Goal: Task Accomplishment & Management: Manage account settings

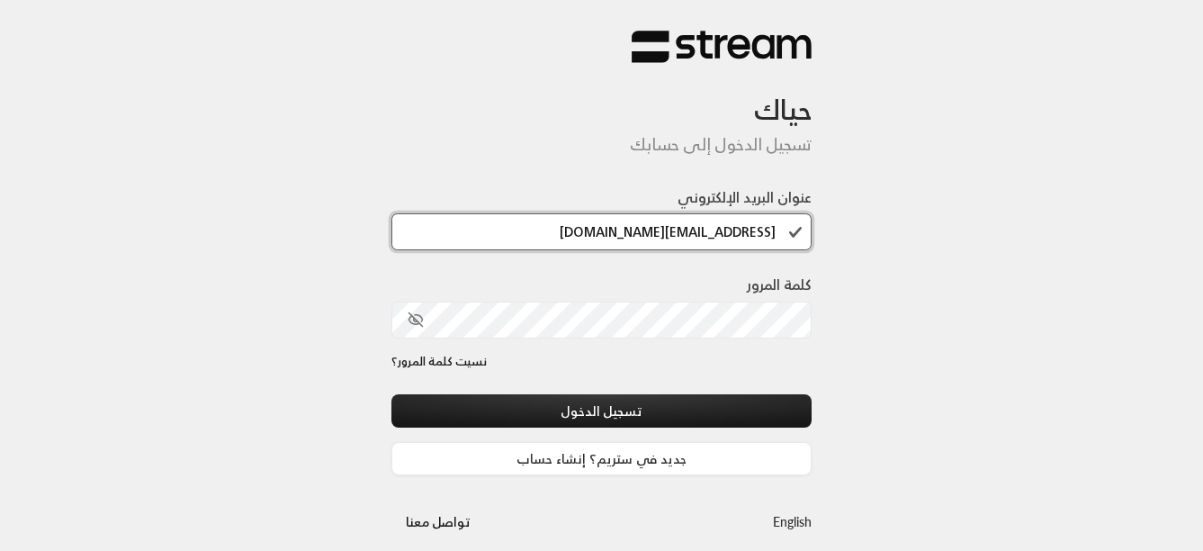
type input "[EMAIL_ADDRESS][DOMAIN_NAME]"
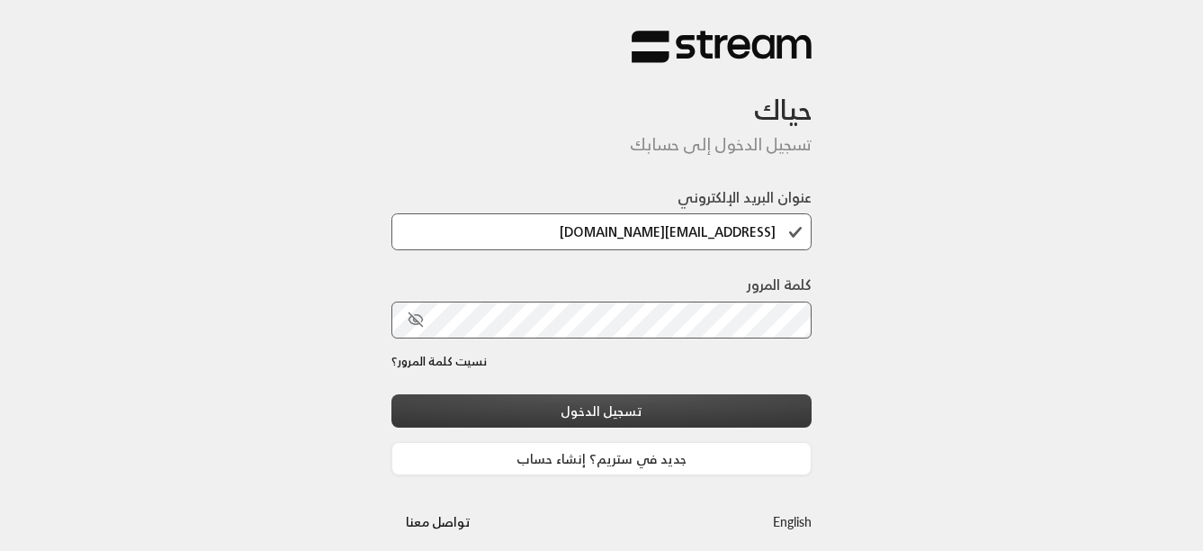
click at [465, 405] on button "تسجيل الدخول" at bounding box center [602, 410] width 421 height 33
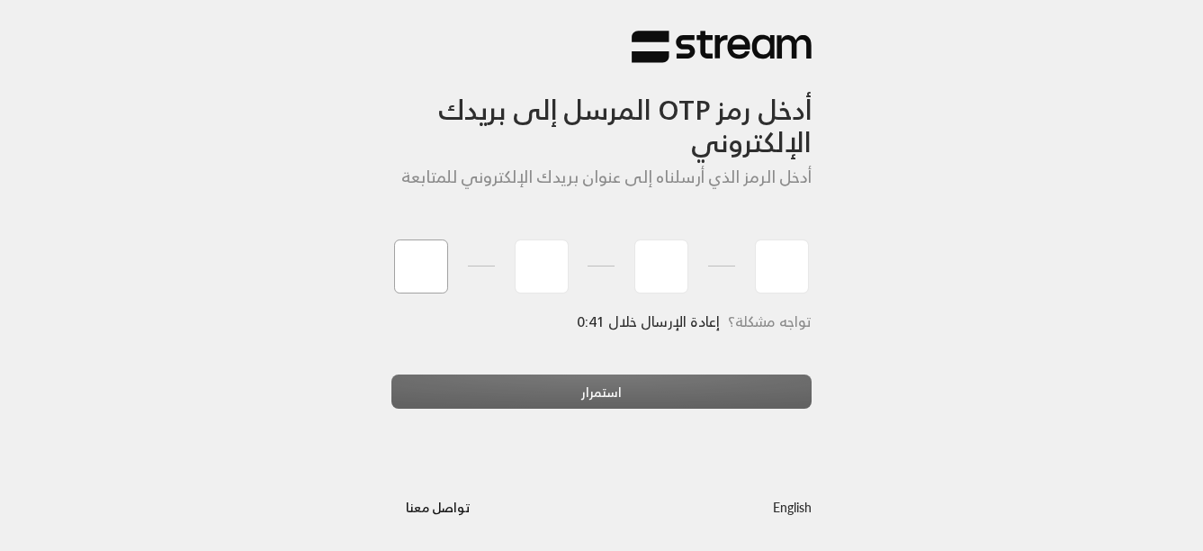
type input "1"
type input "7"
type input "5"
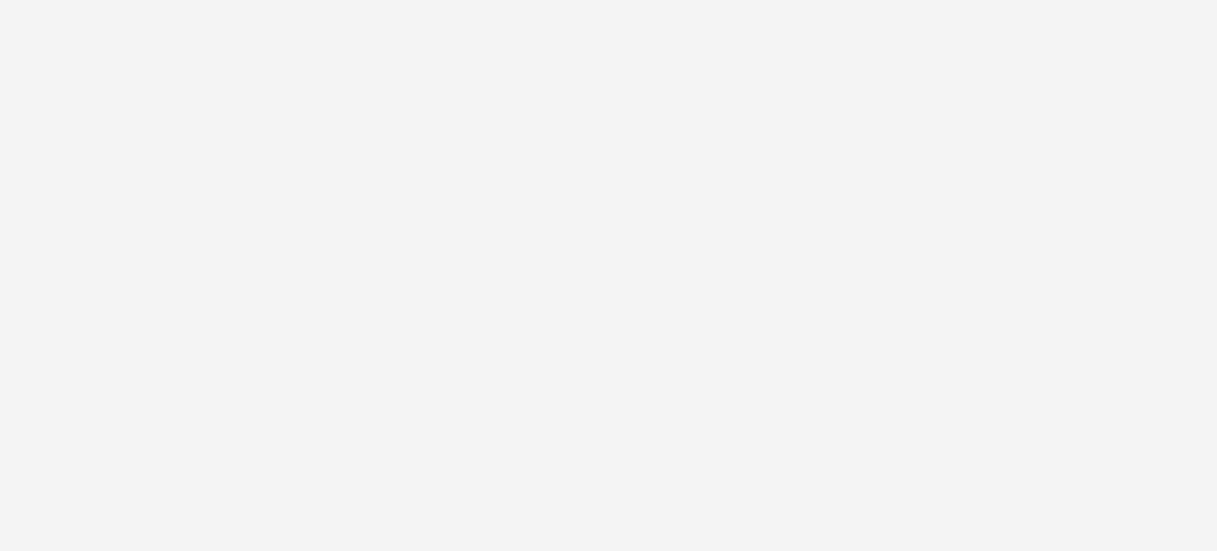
click at [551, 395] on div "أدخل رمز OTP المرسل إلى بريدك الإلكتروني أدخل الرمز الذي أرسلناه إلى عنوان بريد…" at bounding box center [608, 275] width 1217 height 551
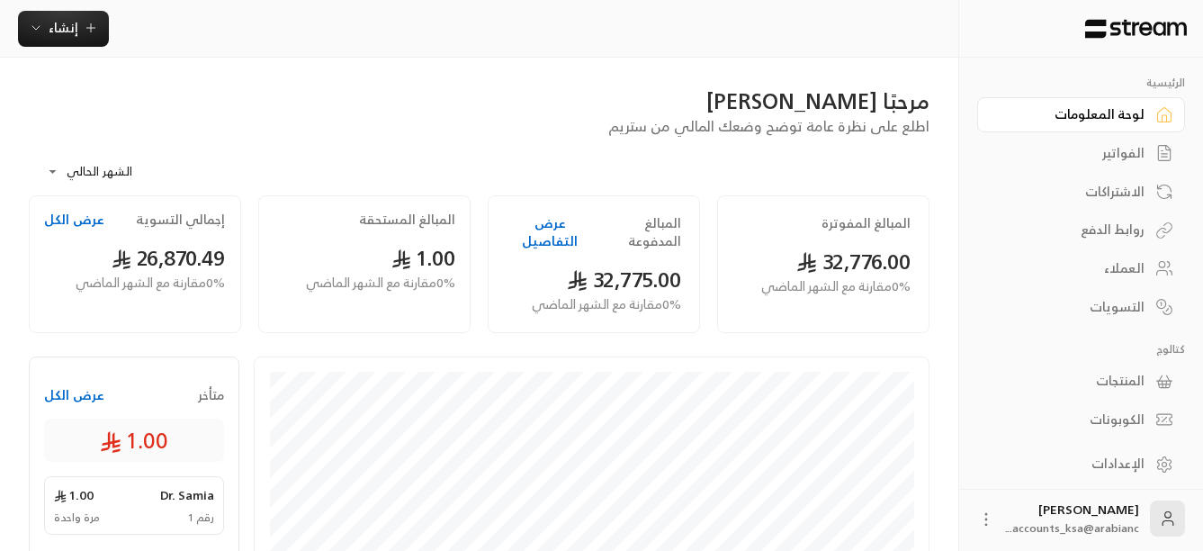
click at [1151, 156] on link "الفواتير" at bounding box center [1081, 153] width 208 height 35
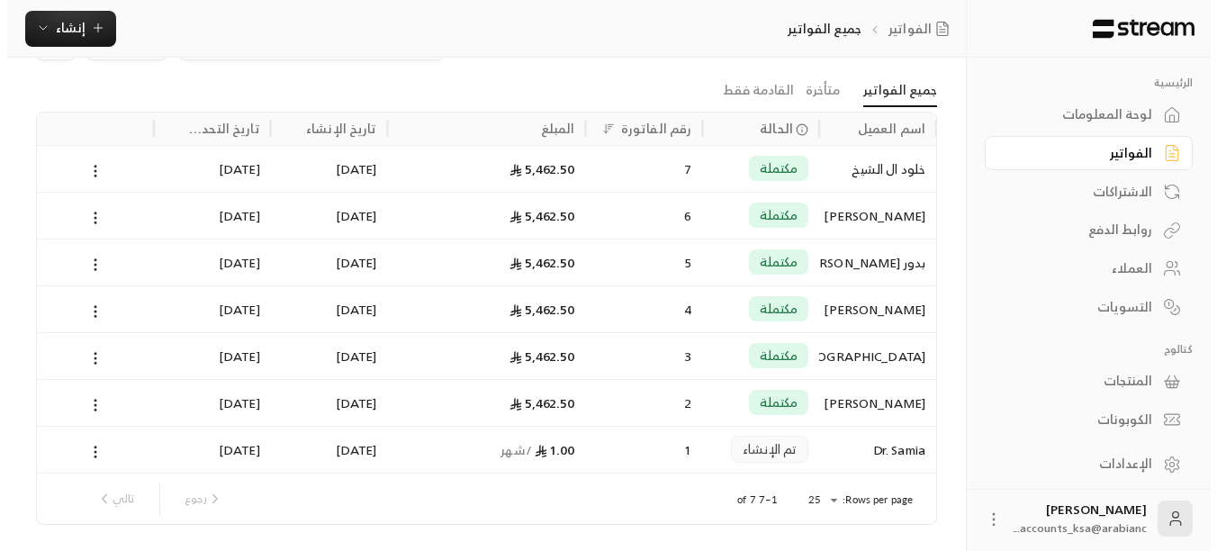
scroll to position [90, 0]
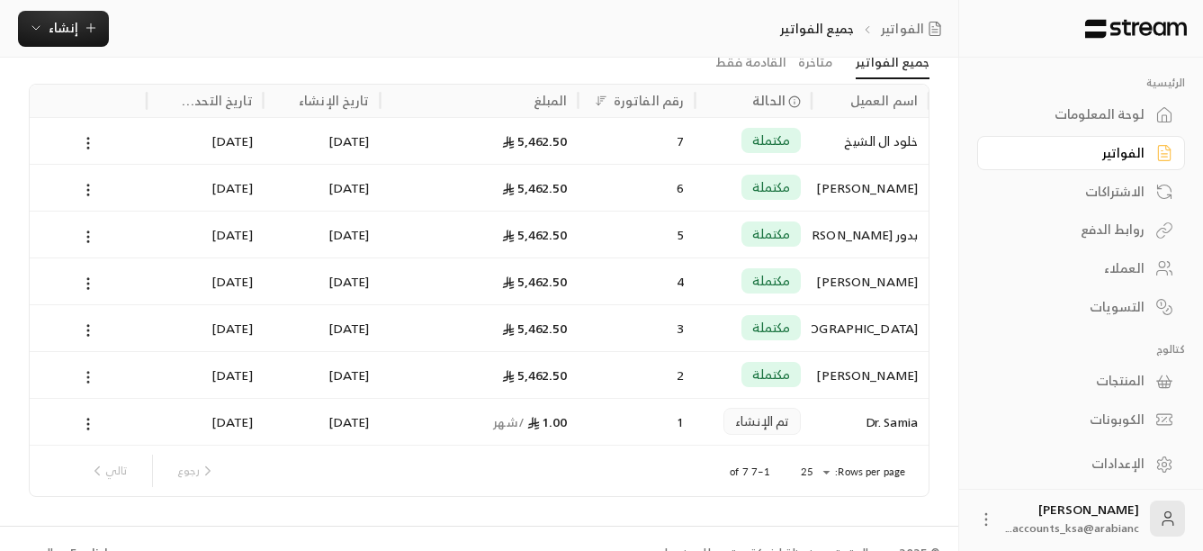
click at [88, 376] on circle at bounding box center [88, 377] width 2 height 2
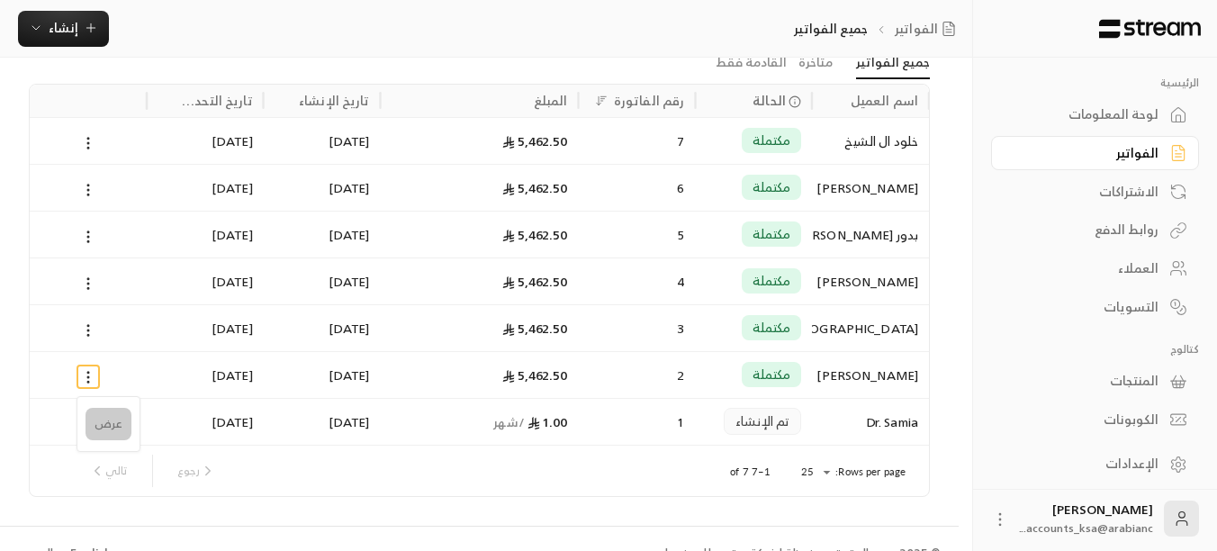
click at [96, 437] on li "عرض" at bounding box center [109, 424] width 46 height 32
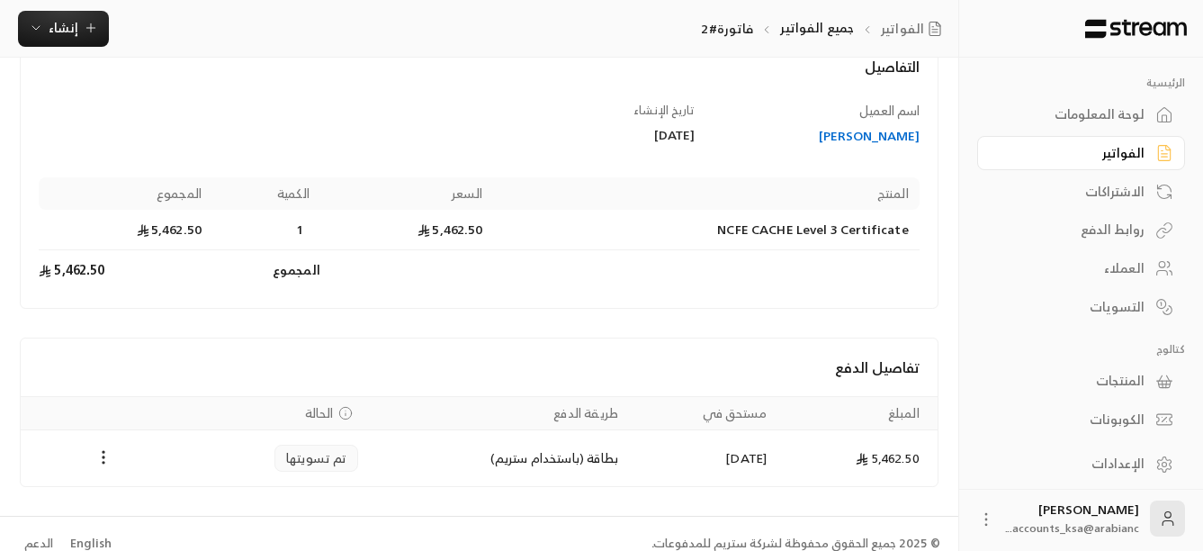
scroll to position [141, 0]
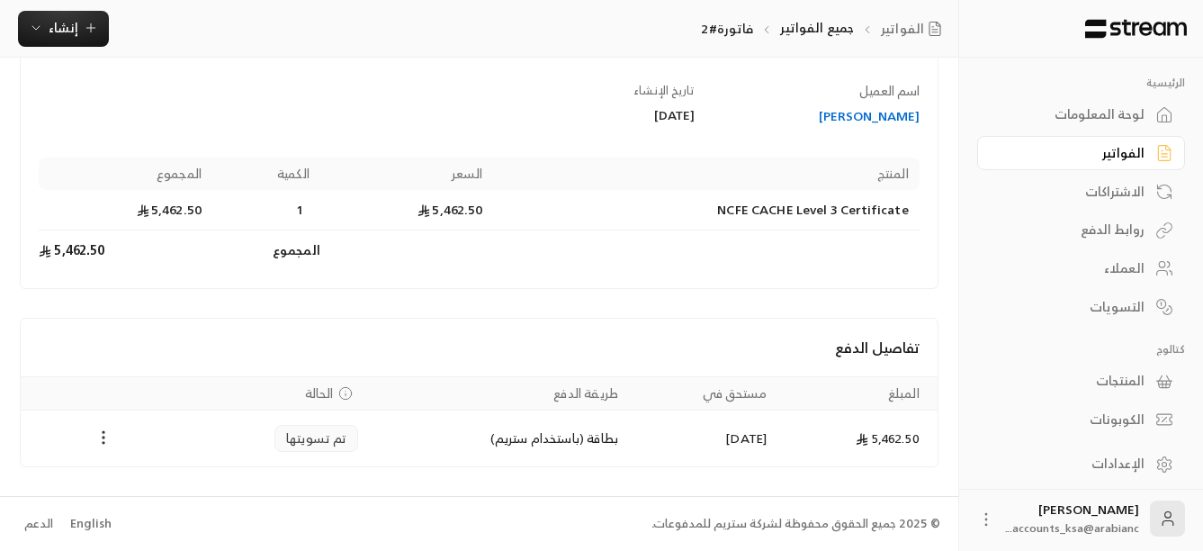
click at [108, 441] on icon "Payments" at bounding box center [104, 437] width 18 height 18
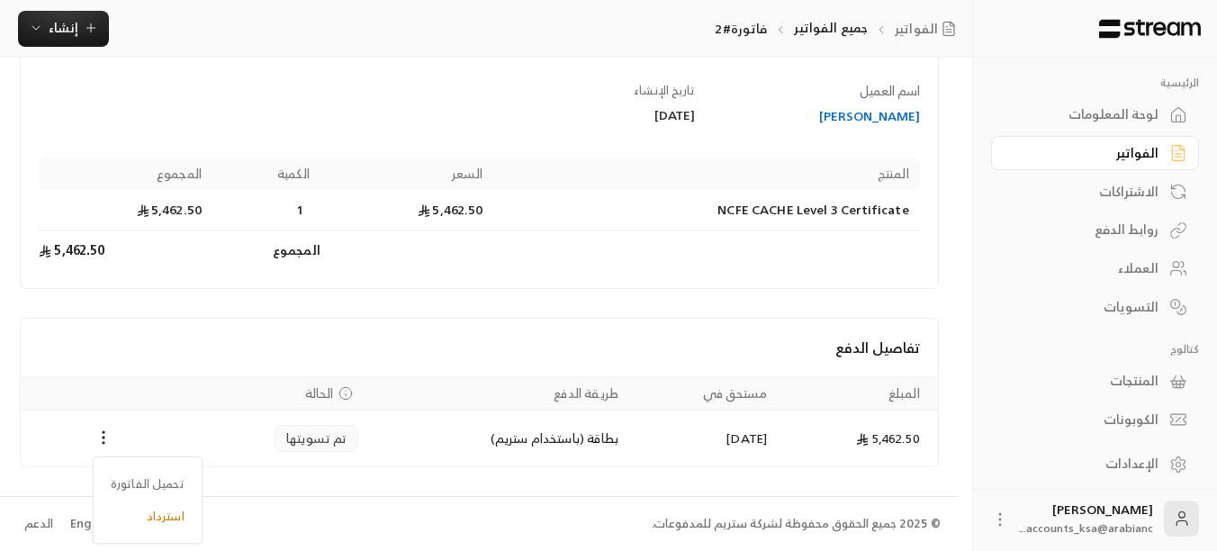
click at [525, 314] on div at bounding box center [608, 275] width 1217 height 551
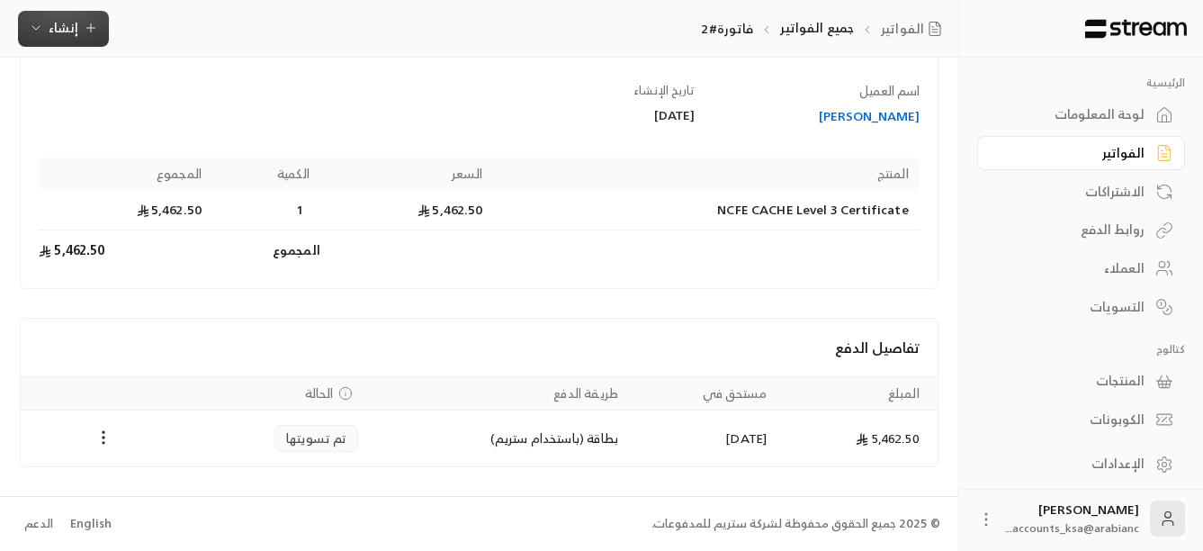
click at [37, 29] on icon "button" at bounding box center [35, 28] width 7 height 4
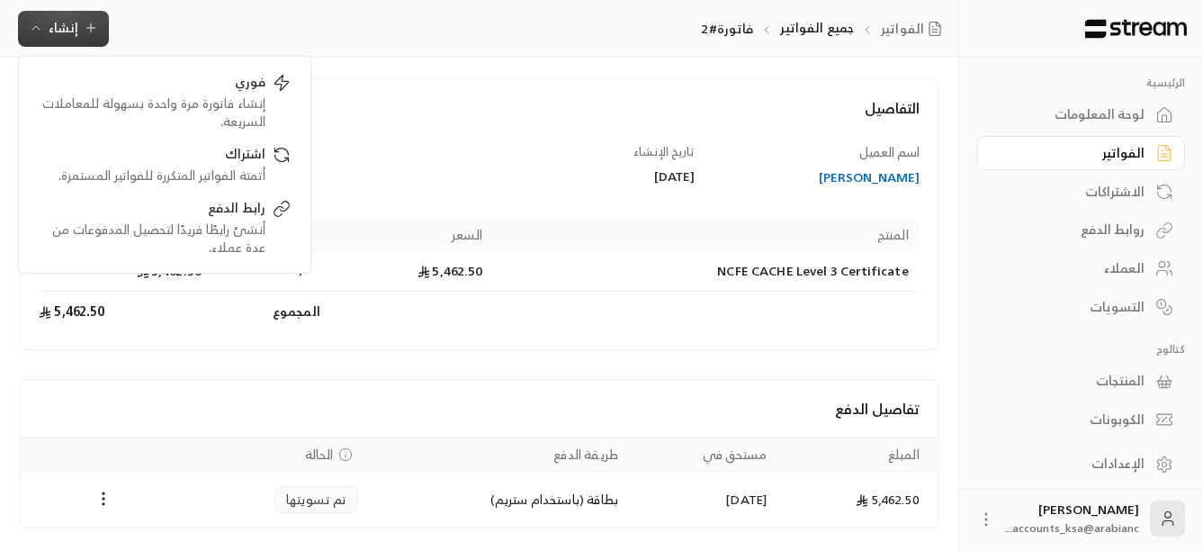
scroll to position [0, 0]
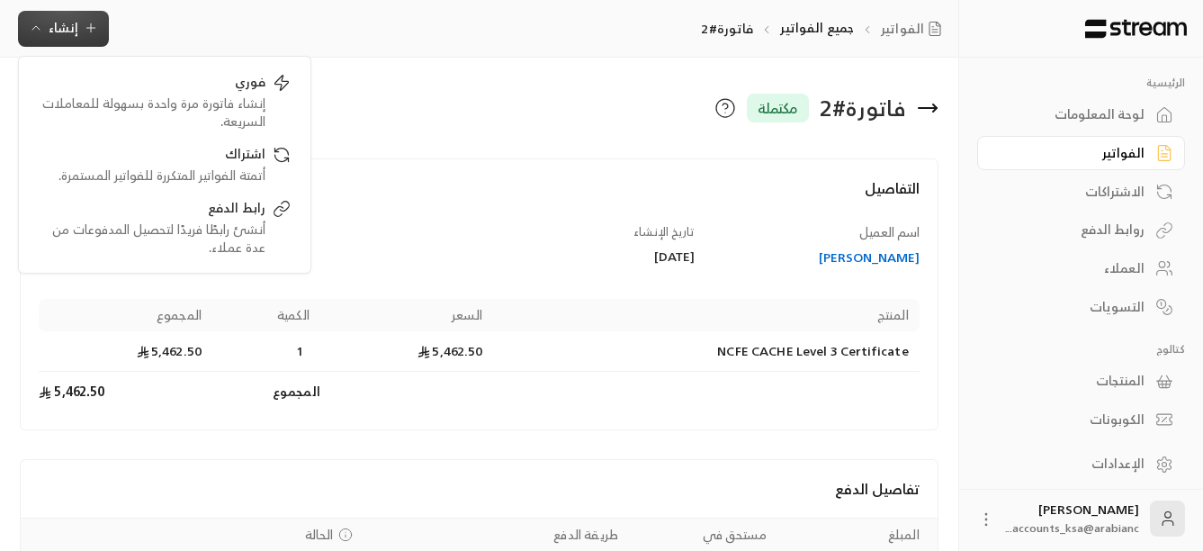
click at [482, 123] on div "فاتورة # 2 مكتملة" at bounding box center [714, 107] width 468 height 43
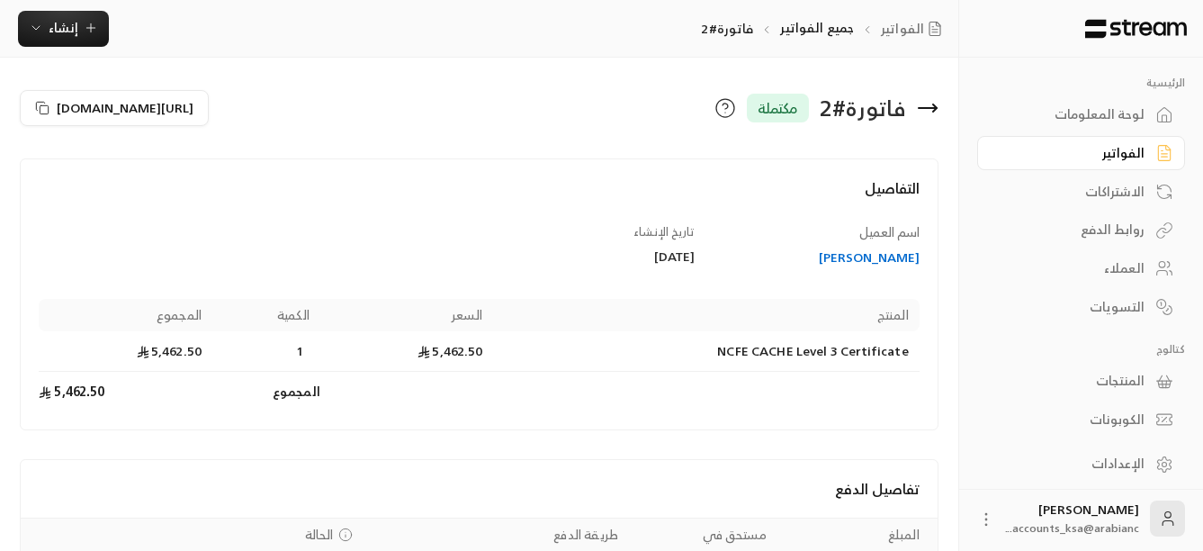
click at [722, 113] on icon at bounding box center [726, 108] width 22 height 22
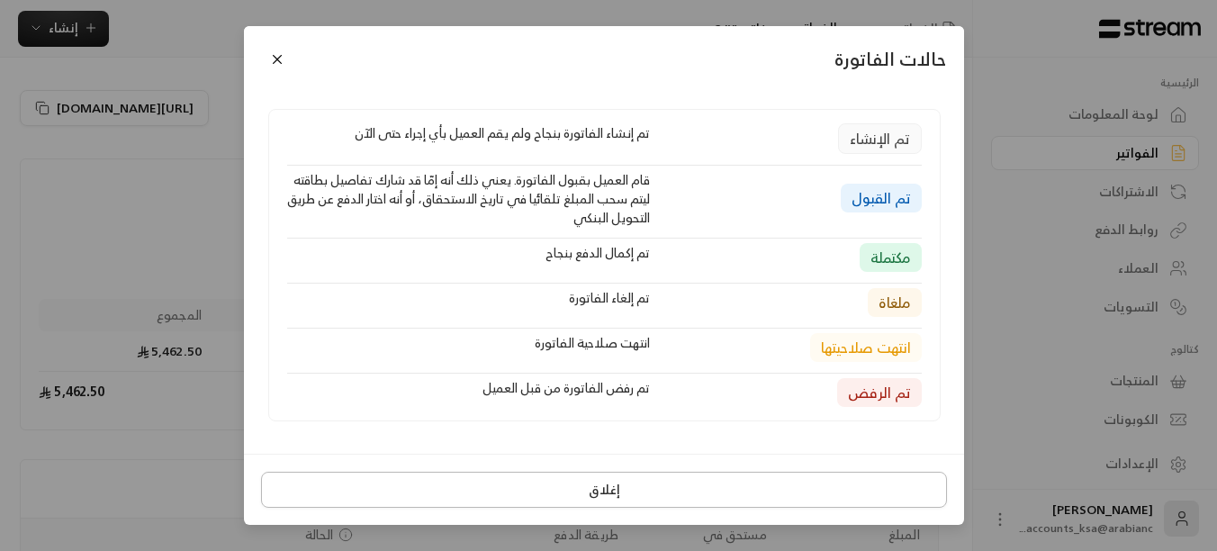
click at [604, 502] on button "إغلاق" at bounding box center [604, 490] width 686 height 36
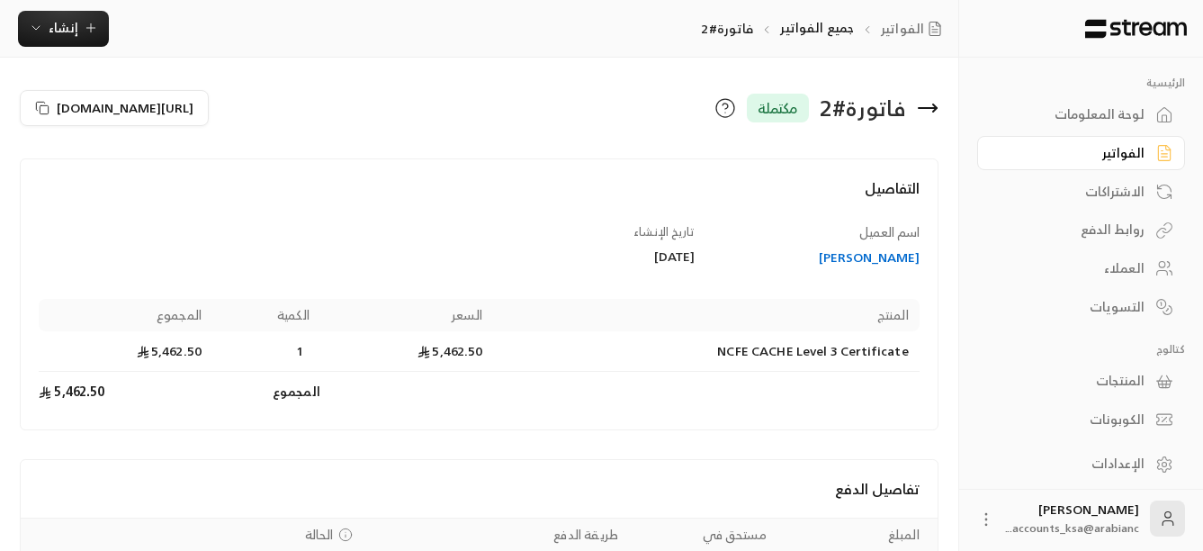
click at [929, 108] on icon at bounding box center [928, 108] width 18 height 0
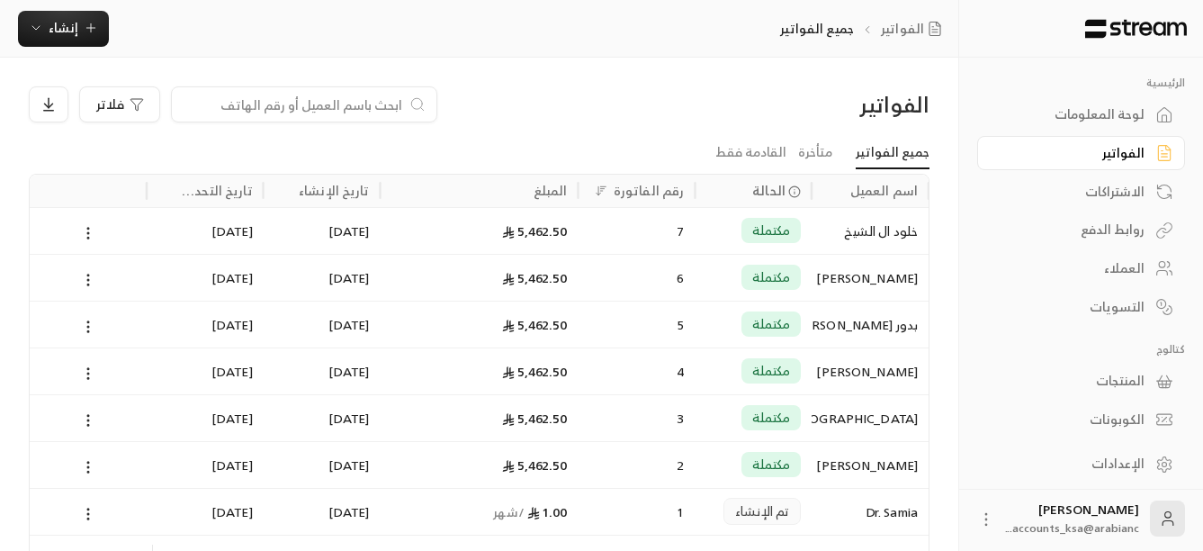
click at [1109, 183] on div "الاشتراكات" at bounding box center [1072, 192] width 145 height 18
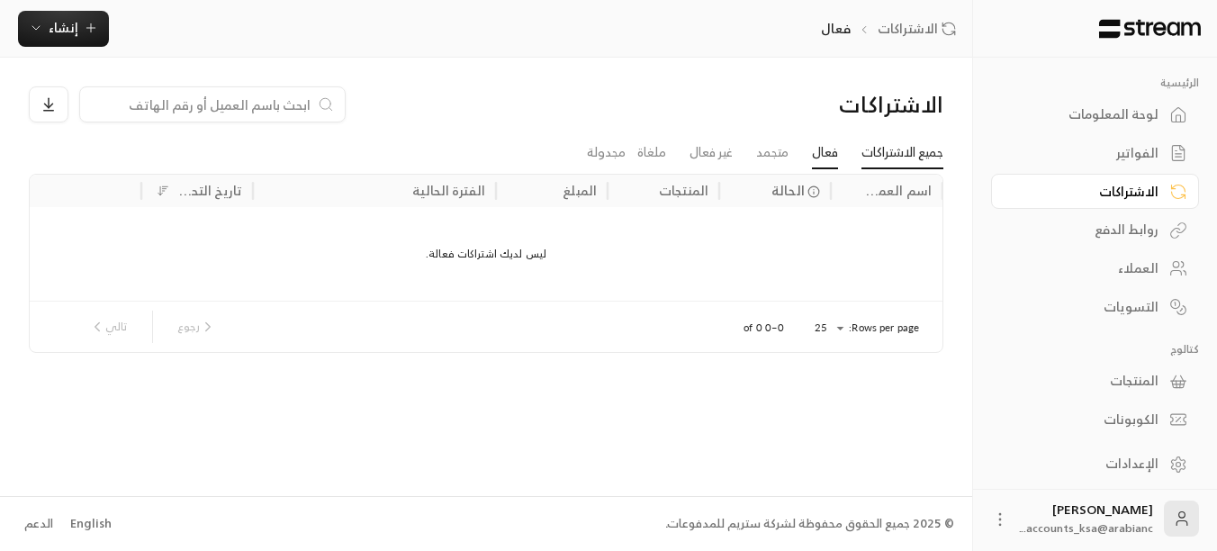
click at [910, 149] on link "جميع الاشتراكات" at bounding box center [902, 153] width 82 height 32
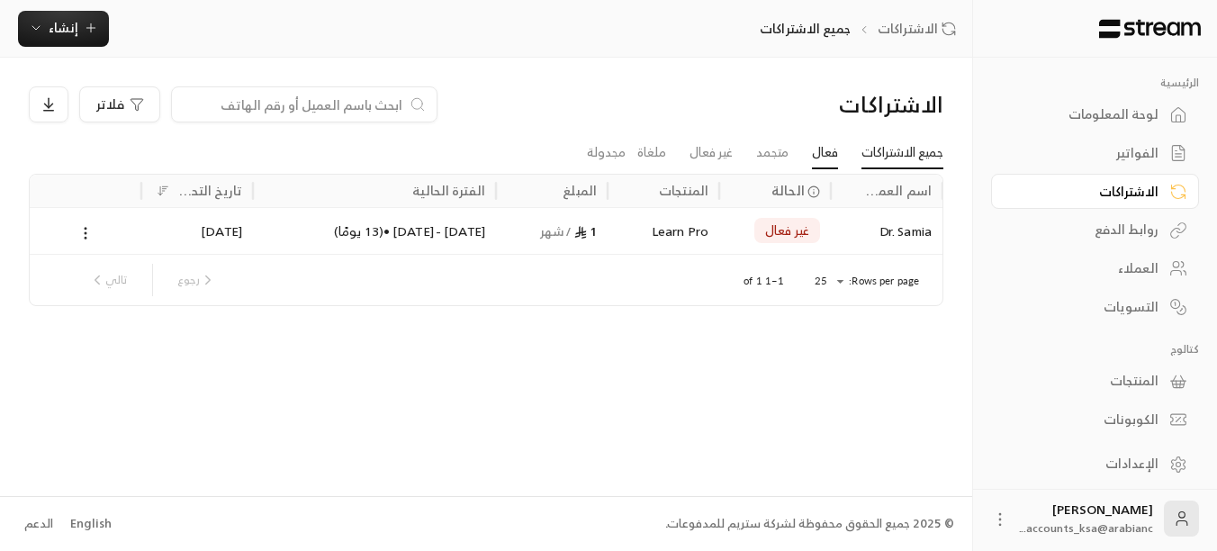
click at [815, 146] on link "فعال" at bounding box center [825, 153] width 26 height 32
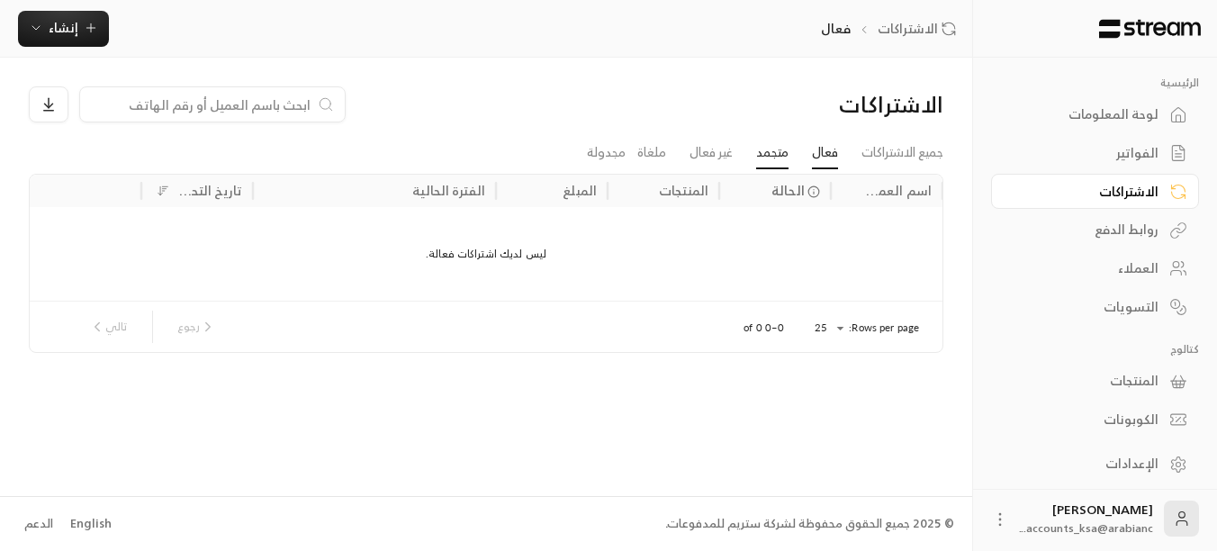
click at [764, 160] on link "متجمد" at bounding box center [772, 153] width 32 height 32
click at [689, 149] on link "غير فعال" at bounding box center [710, 153] width 43 height 32
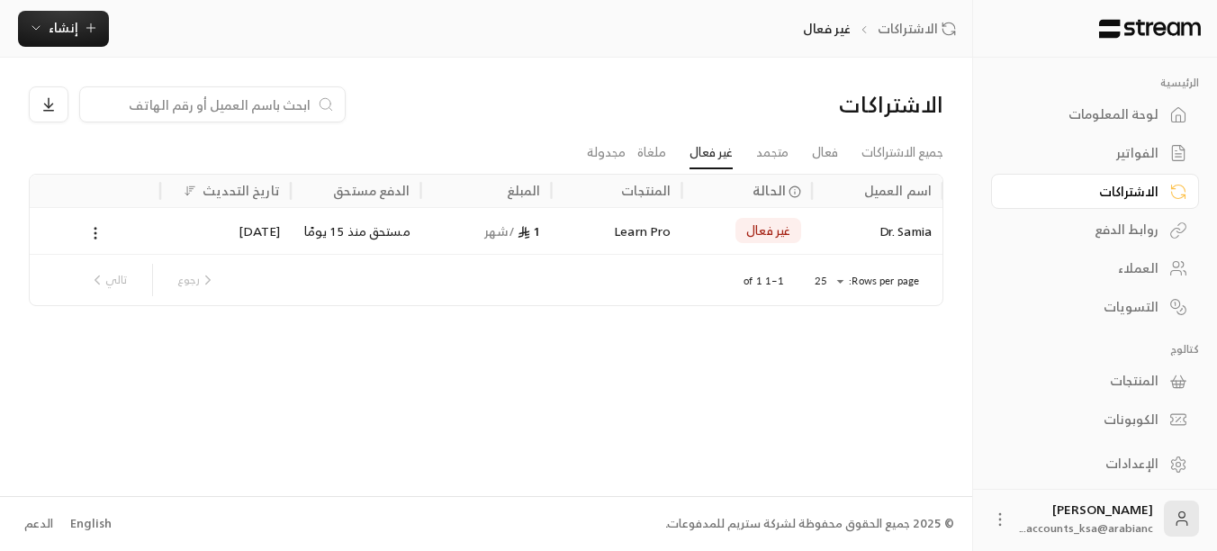
click at [758, 232] on span "غير فعال" at bounding box center [768, 230] width 44 height 18
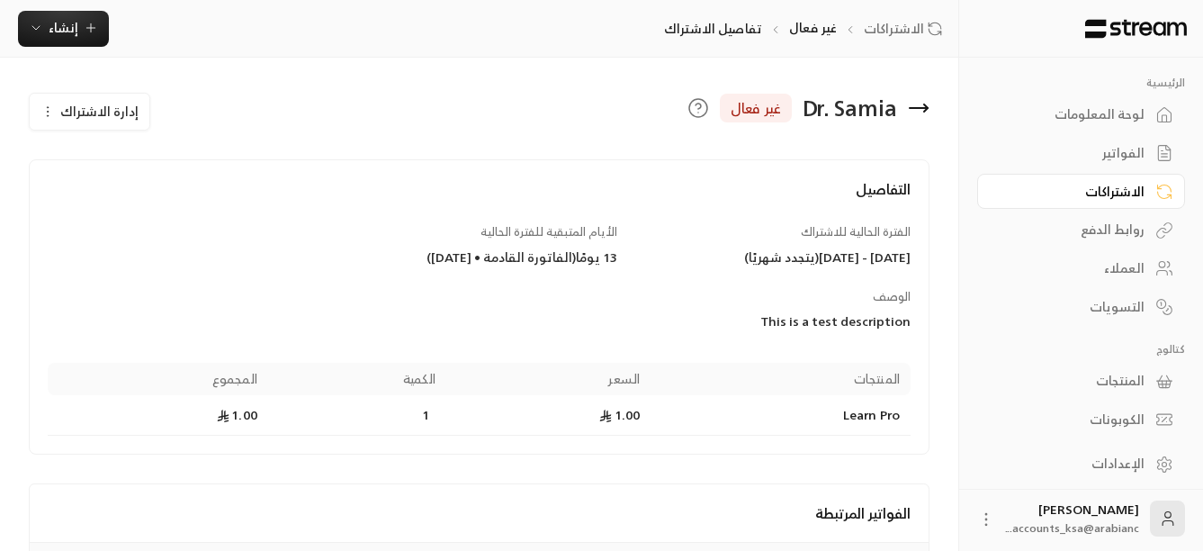
click at [917, 112] on icon at bounding box center [919, 108] width 22 height 22
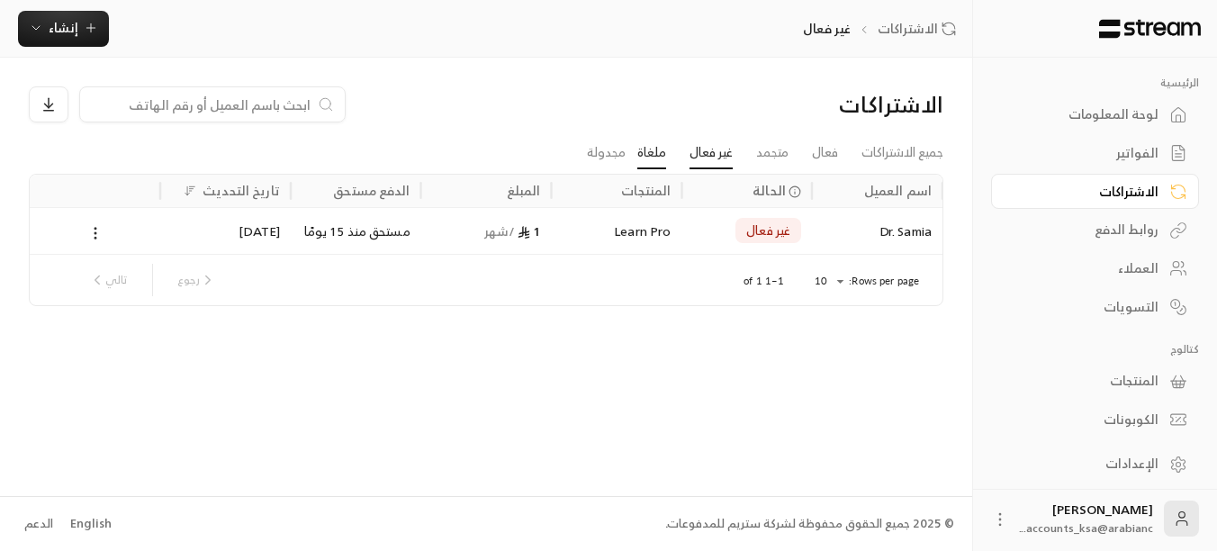
click at [654, 147] on link "ملغاة" at bounding box center [651, 153] width 29 height 32
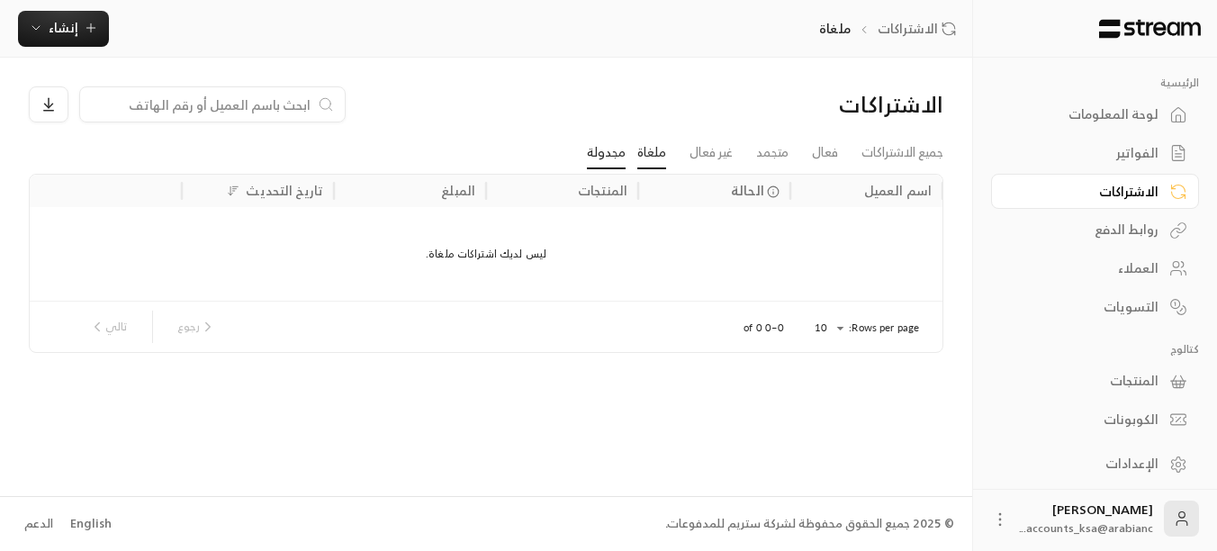
click at [587, 156] on link "مجدولة" at bounding box center [606, 153] width 39 height 32
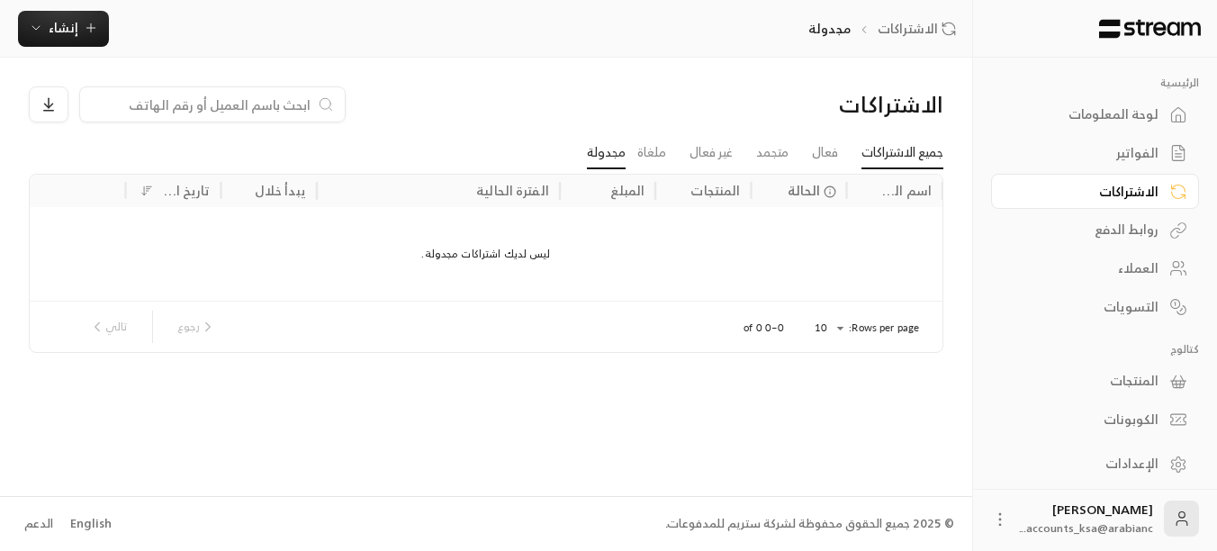
click at [900, 146] on link "جميع الاشتراكات" at bounding box center [902, 153] width 82 height 32
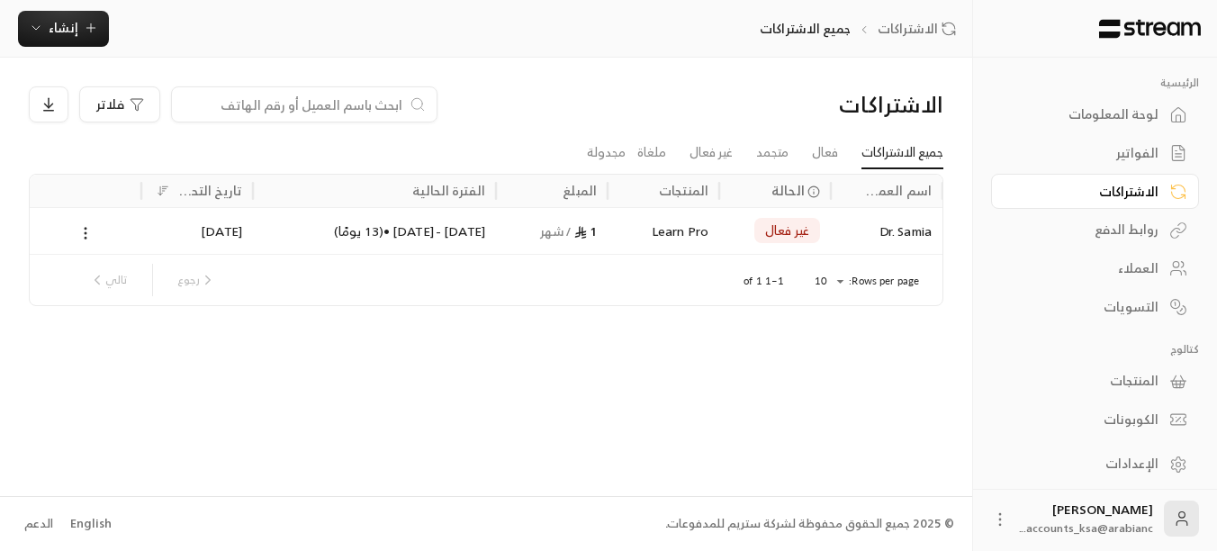
click at [1140, 158] on div "الفواتير" at bounding box center [1085, 153] width 145 height 18
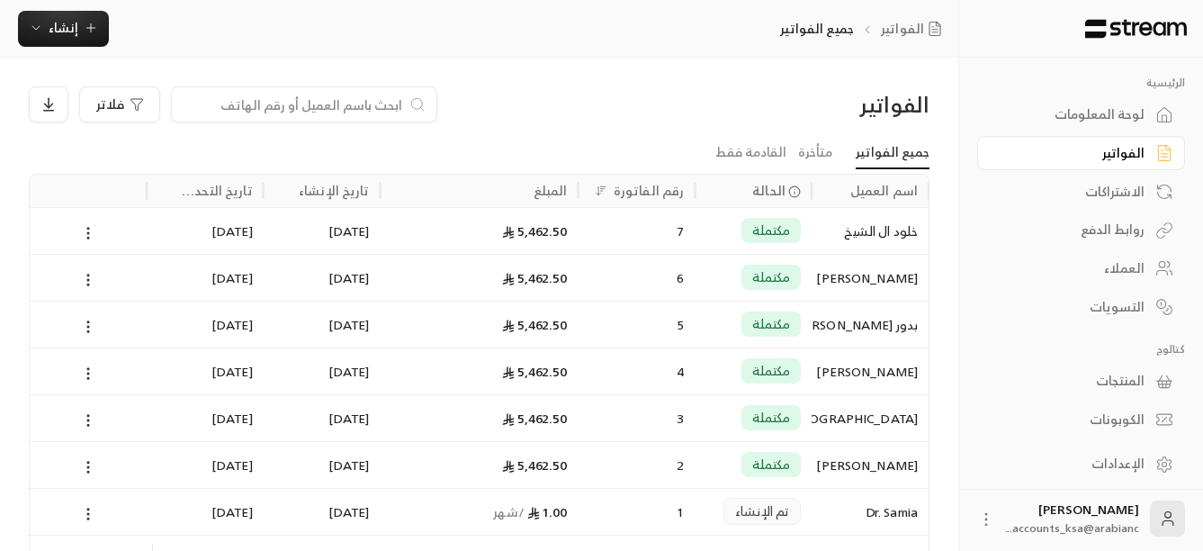
click at [1122, 379] on div "المنتجات" at bounding box center [1072, 381] width 145 height 18
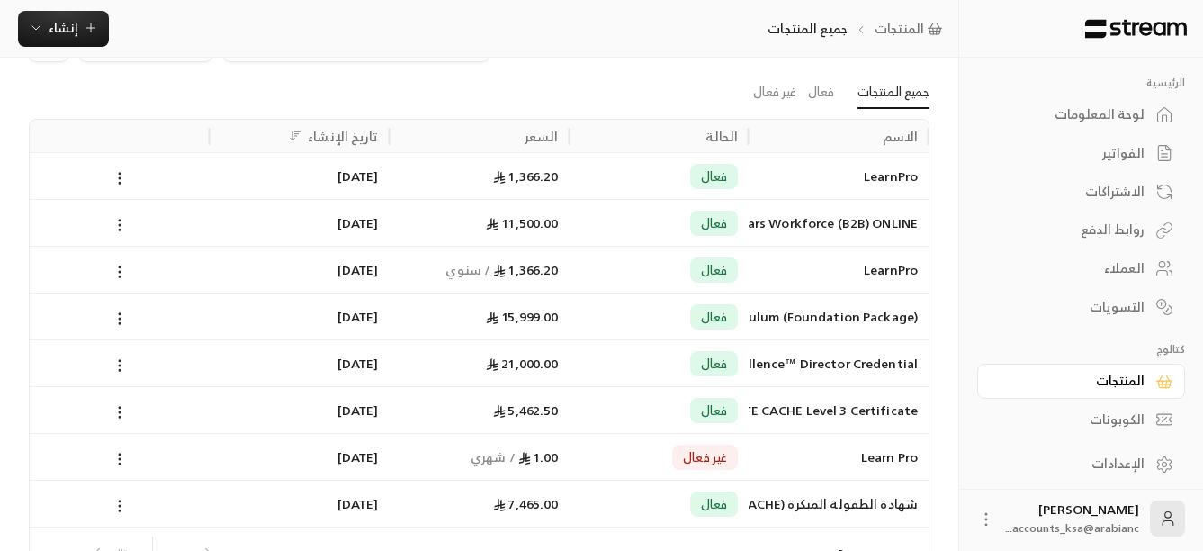
scroll to position [90, 0]
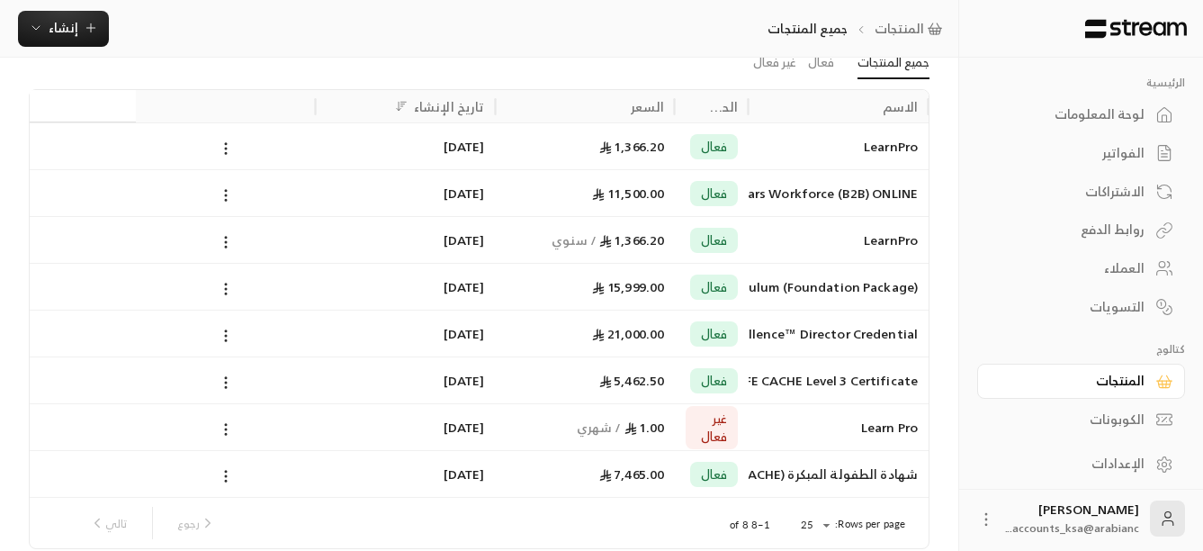
drag, startPoint x: 752, startPoint y: 113, endPoint x: 760, endPoint y: 104, distance: 10.8
click at [760, 104] on div "الاسم الحالة السعر تاريخ الإنشاء" at bounding box center [445, 106] width 968 height 32
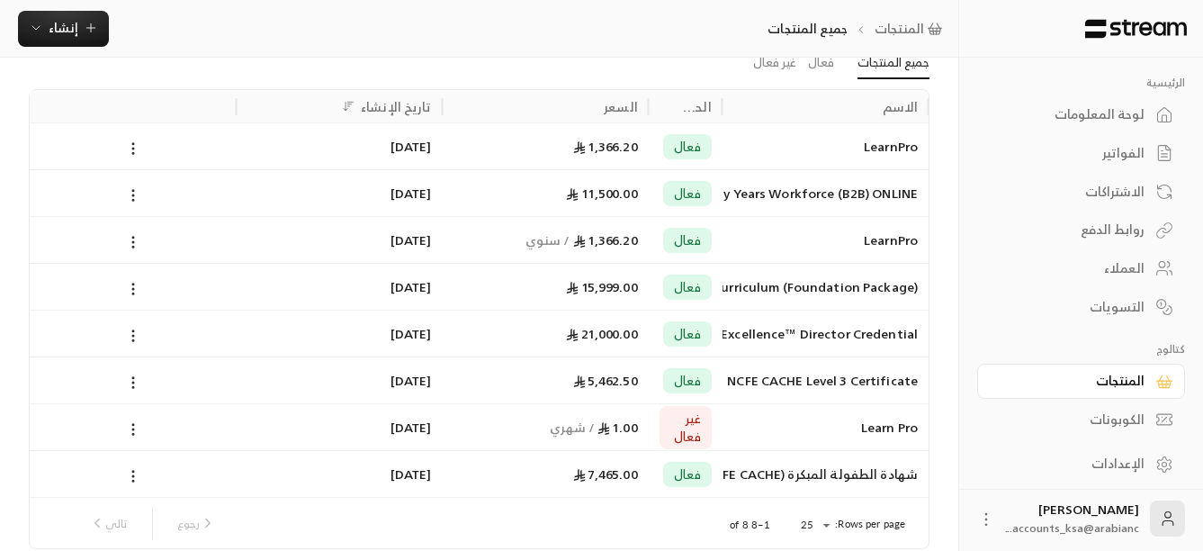
scroll to position [4, 0]
click at [1115, 465] on div "الإعدادات" at bounding box center [1072, 460] width 145 height 18
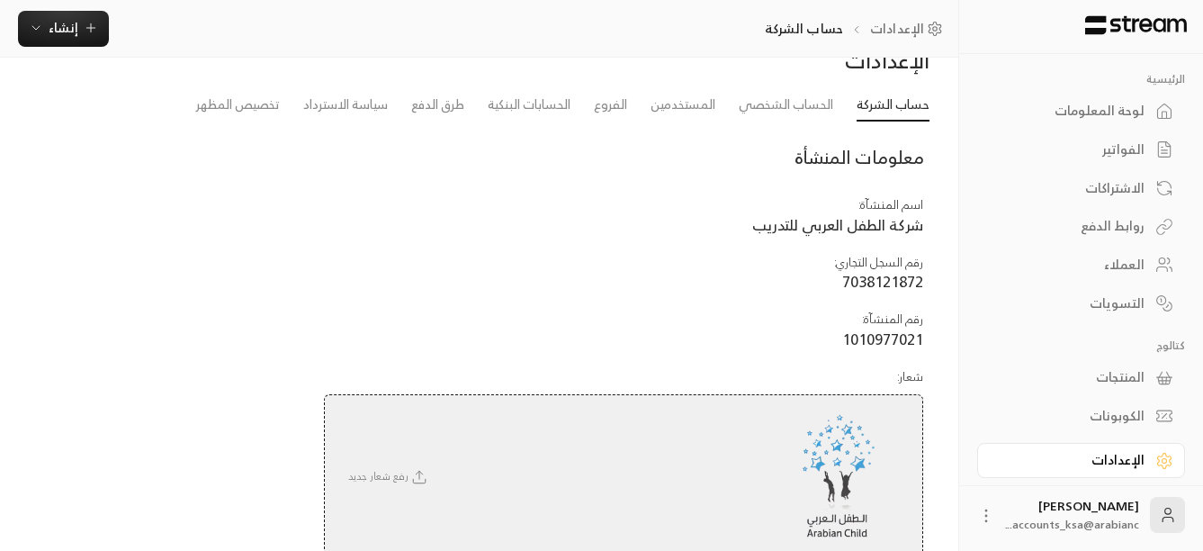
scroll to position [8, 0]
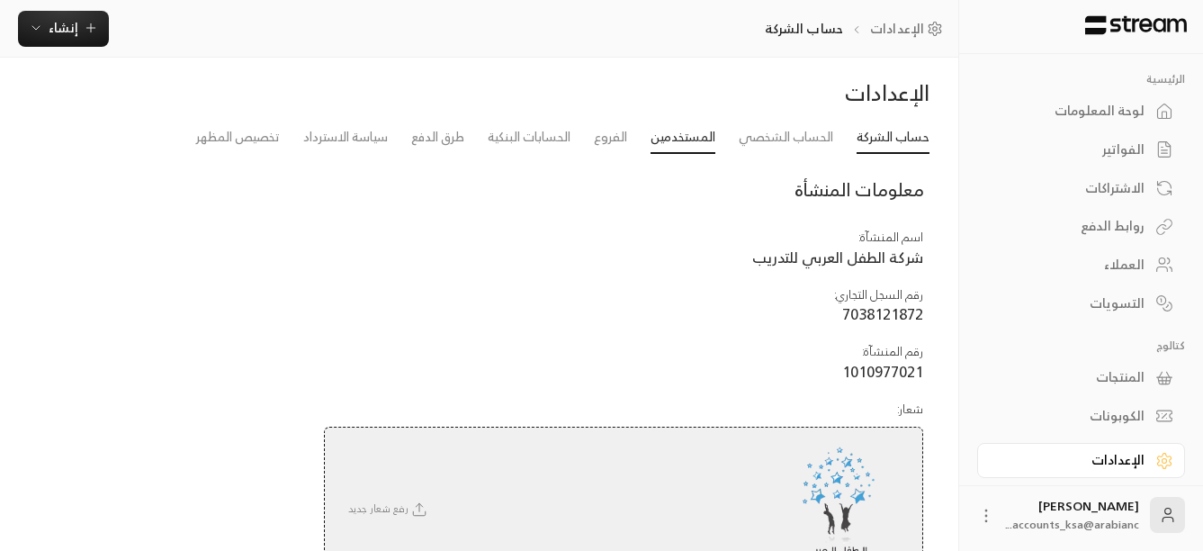
click at [686, 141] on link "المستخدمين" at bounding box center [683, 138] width 65 height 32
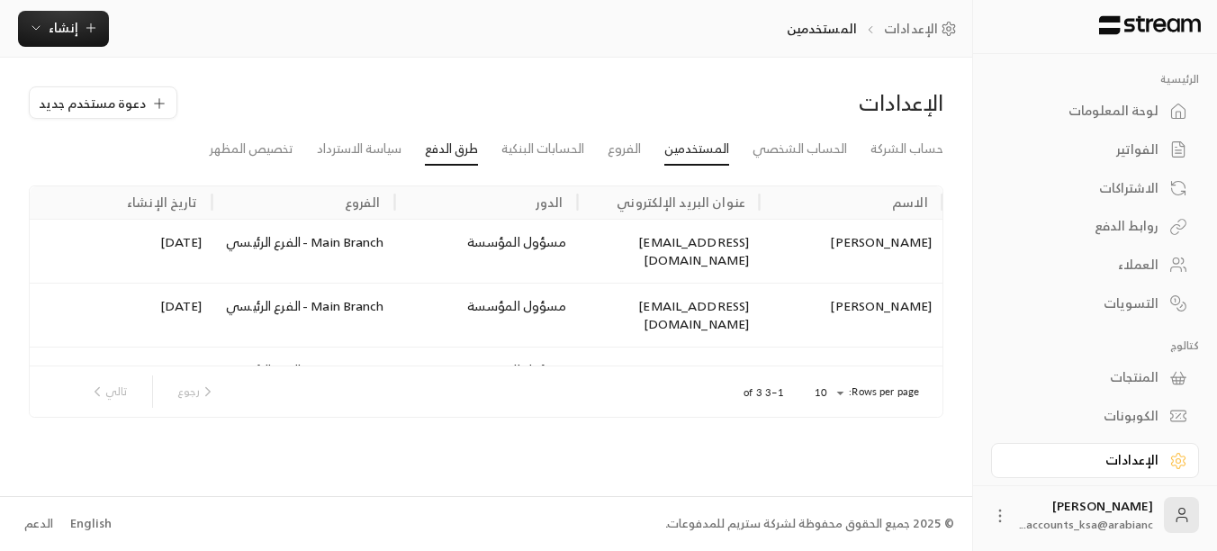
click at [438, 144] on link "طرق الدفع" at bounding box center [451, 149] width 53 height 32
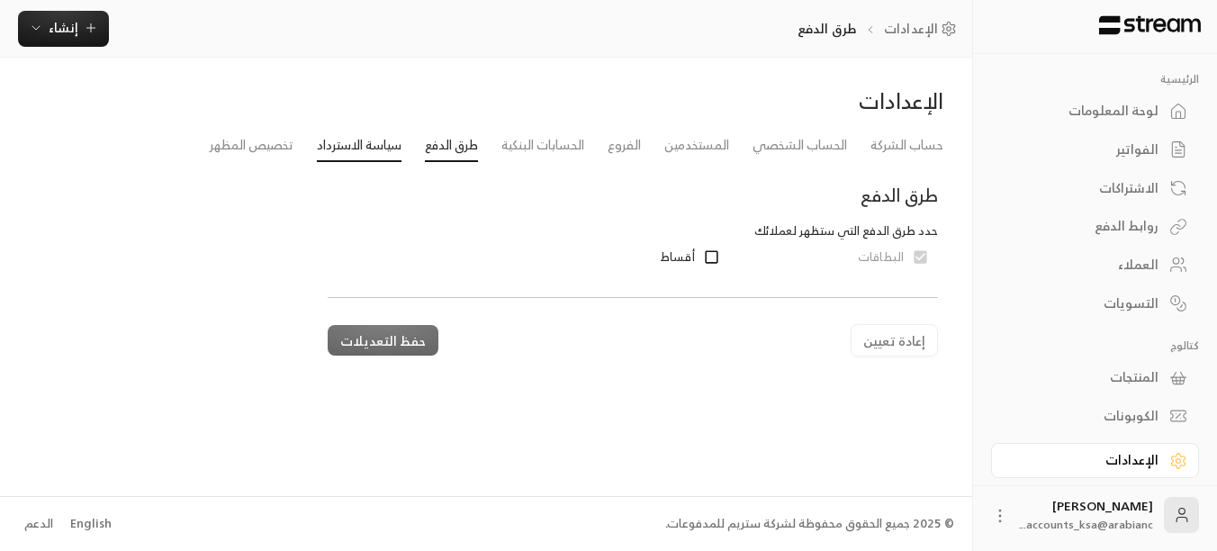
click at [347, 145] on link "سياسة الاسترداد" at bounding box center [359, 146] width 85 height 32
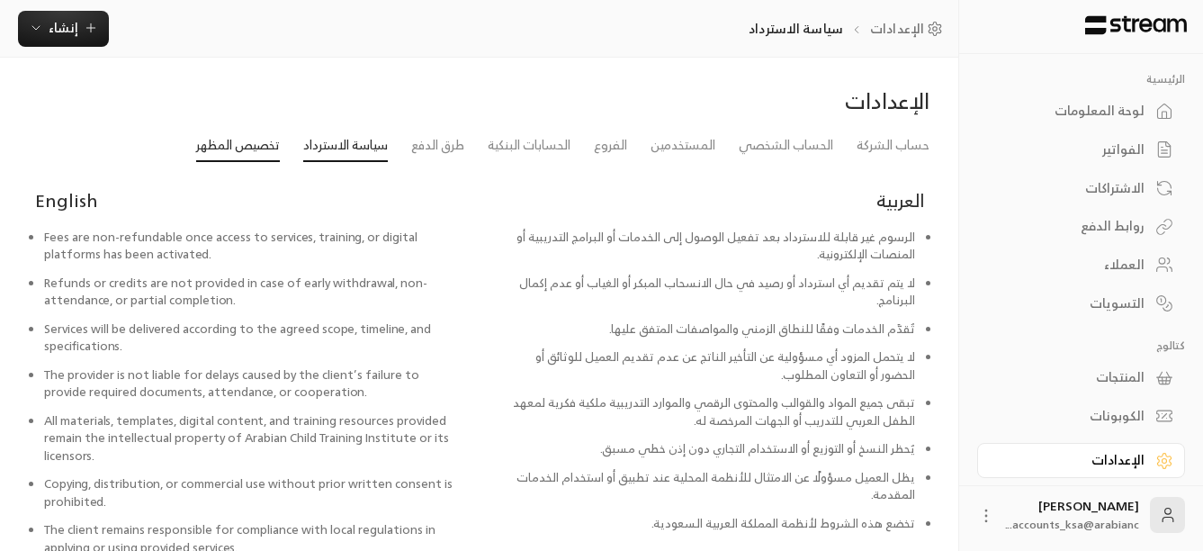
click at [235, 158] on link "تخصيص المظهر" at bounding box center [238, 146] width 84 height 32
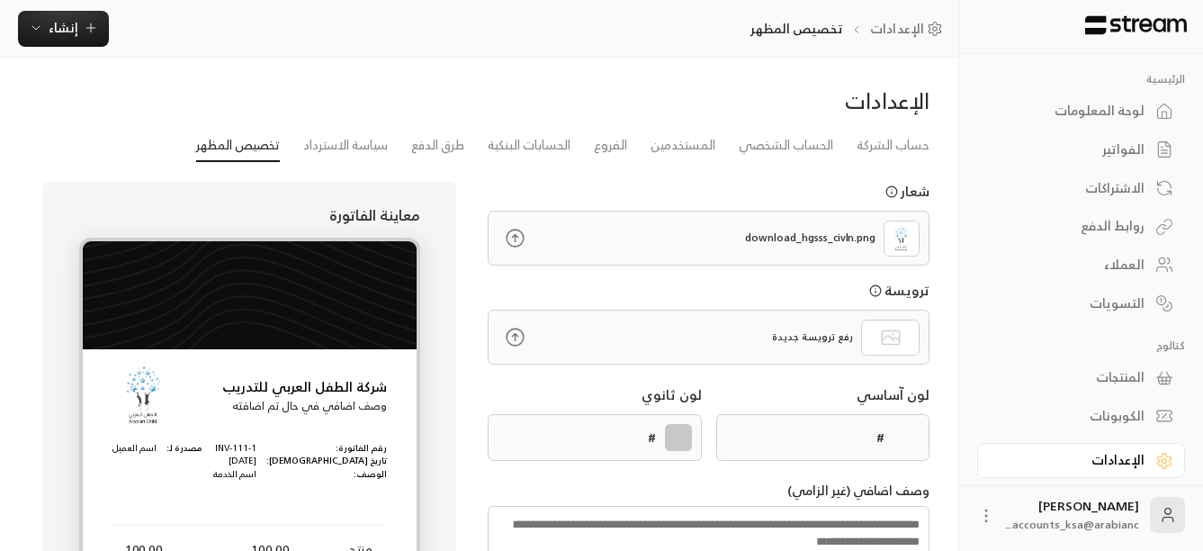
type input "******"
type textarea "**********"
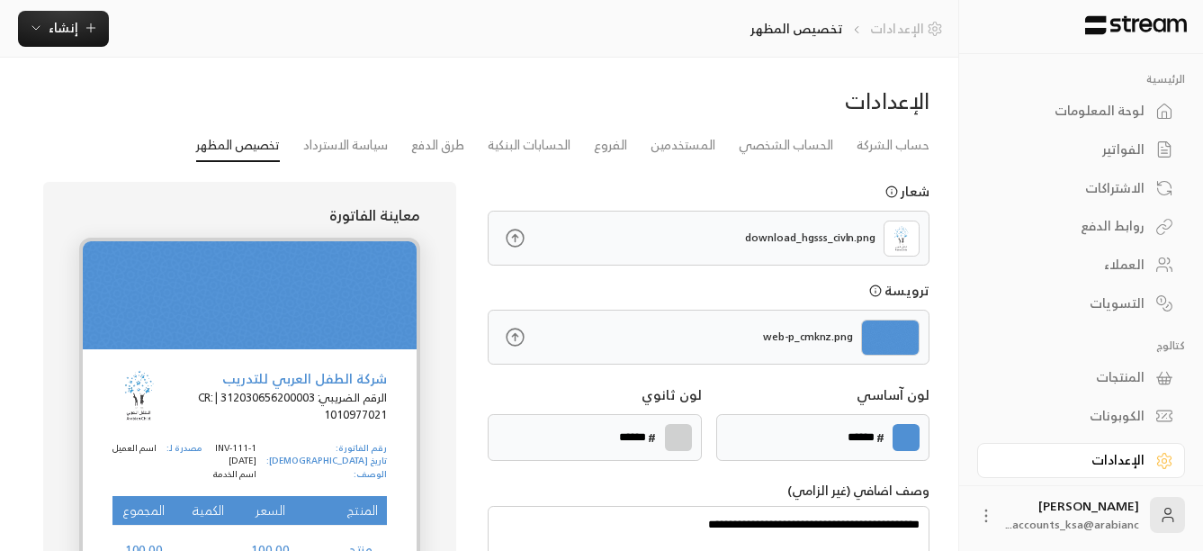
click at [901, 33] on link "الإعدادات" at bounding box center [909, 29] width 79 height 18
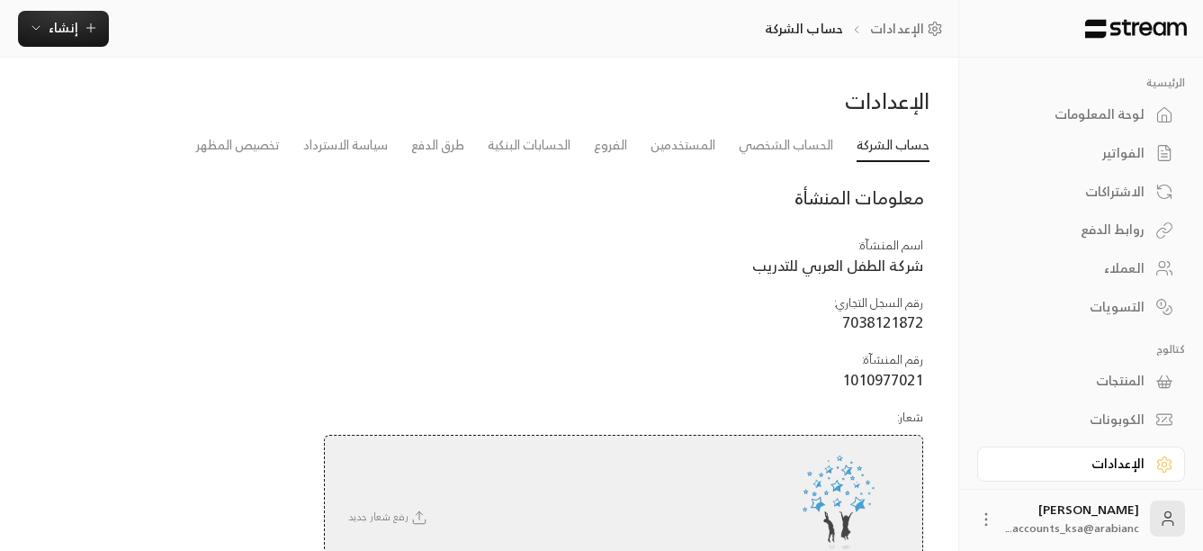
click at [1131, 154] on div "الفواتير" at bounding box center [1072, 153] width 145 height 18
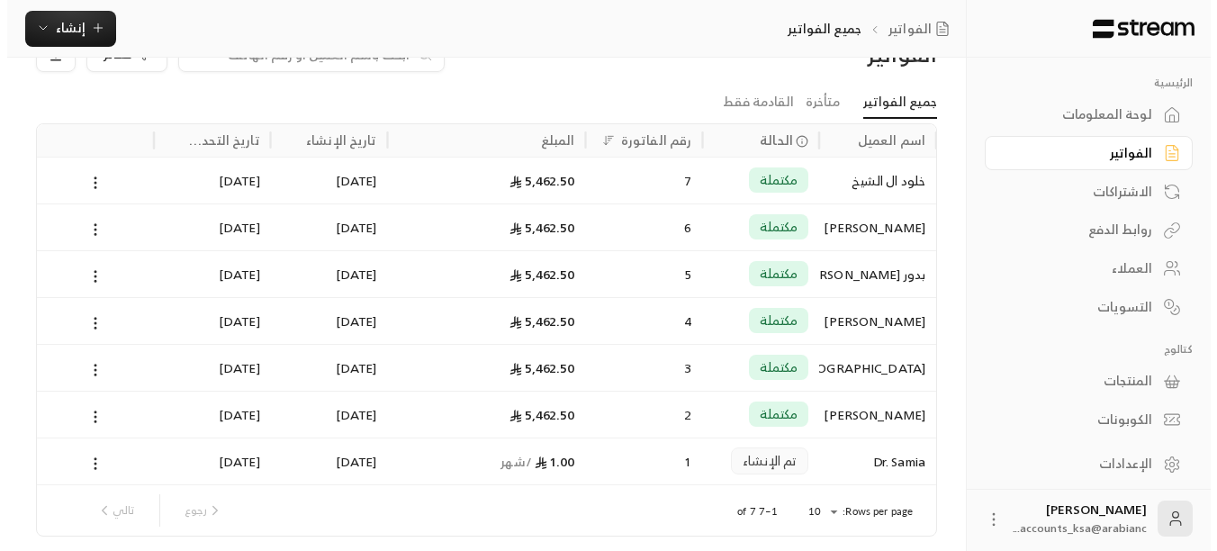
scroll to position [90, 0]
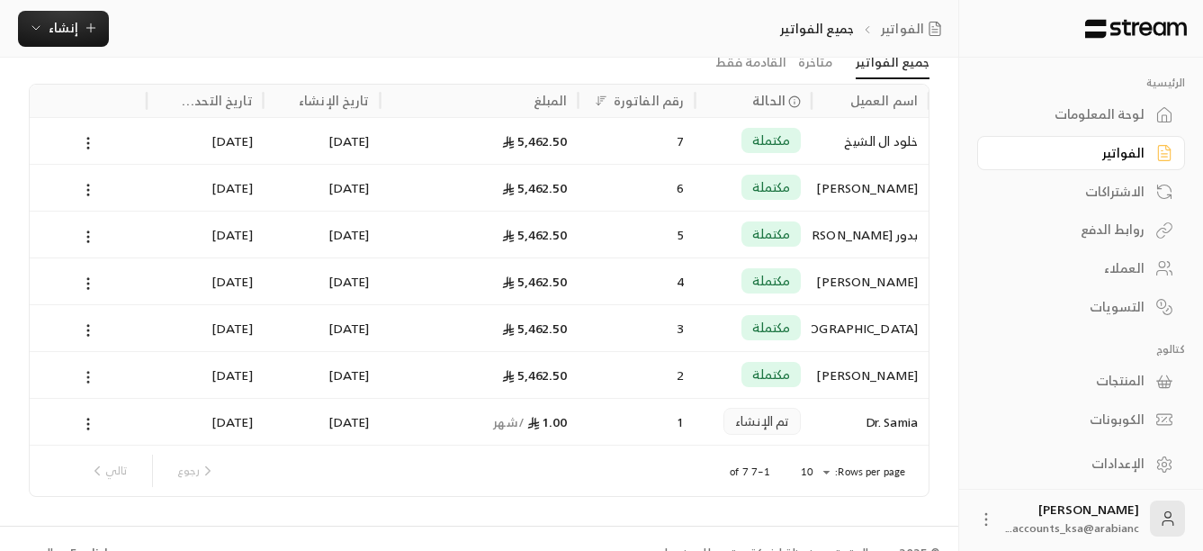
click at [83, 372] on icon at bounding box center [88, 377] width 16 height 16
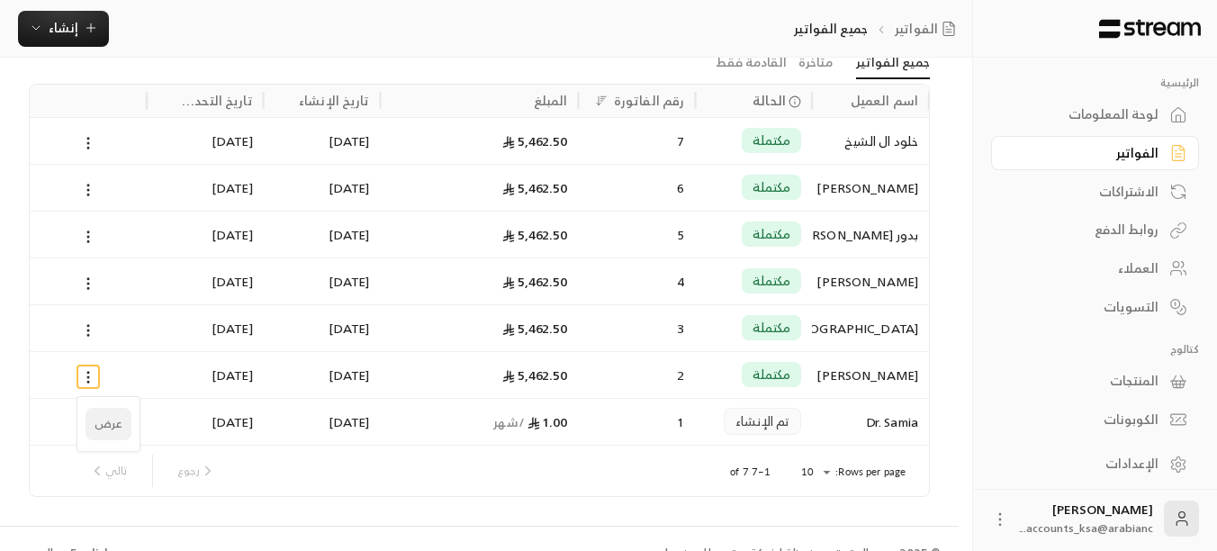
click at [95, 428] on li "عرض" at bounding box center [109, 424] width 46 height 32
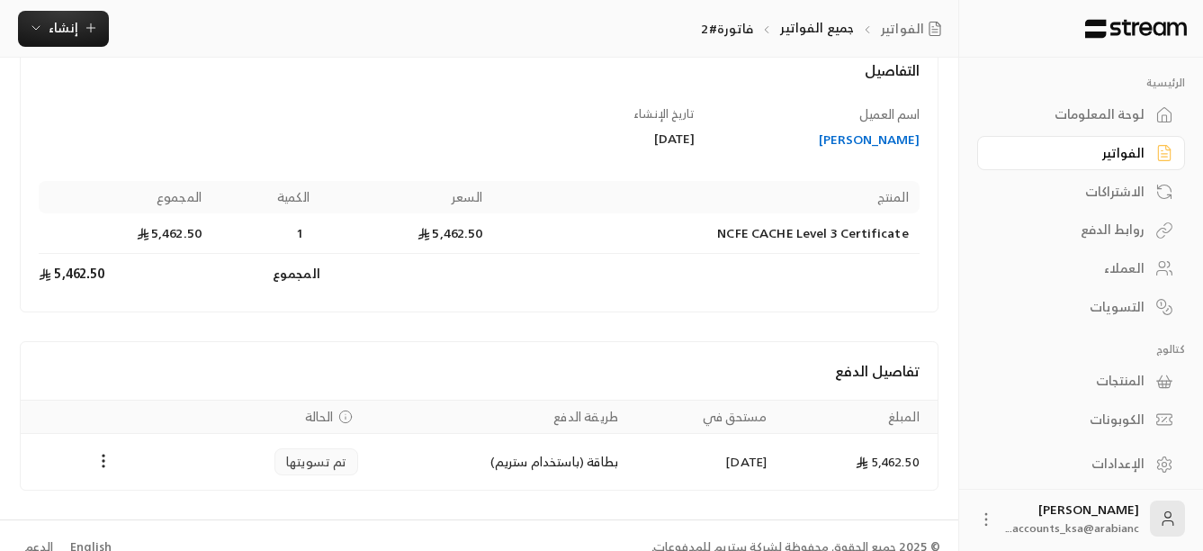
scroll to position [141, 0]
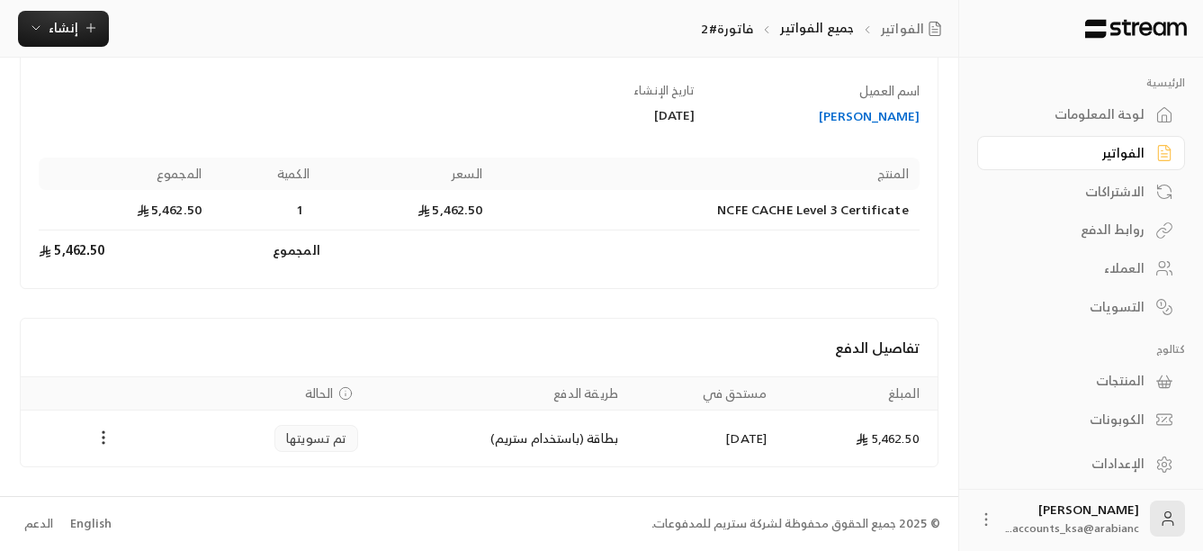
click at [101, 446] on icon "Payments" at bounding box center [104, 437] width 18 height 18
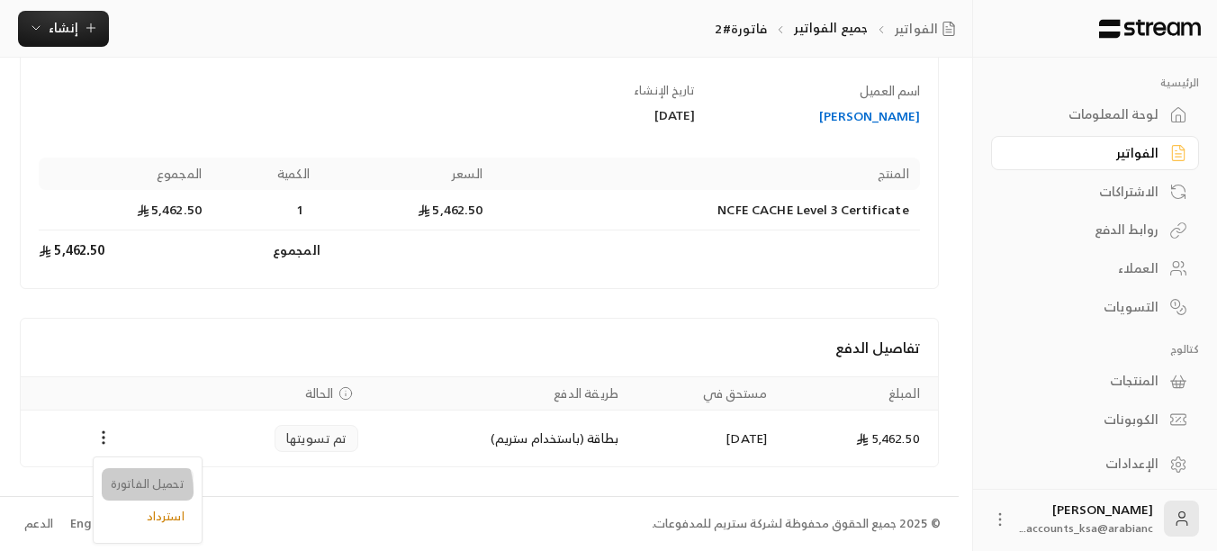
click at [113, 491] on li "تحميل الفاتورة" at bounding box center [148, 484] width 92 height 32
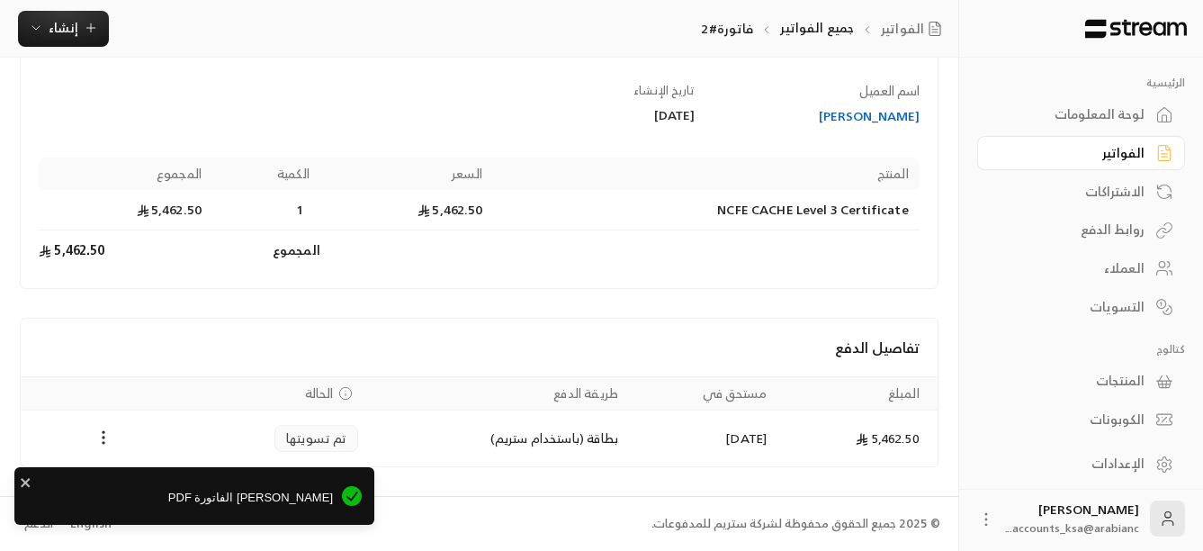
click at [168, 494] on span "[PERSON_NAME] الفاتورة PDF" at bounding box center [180, 498] width 306 height 18
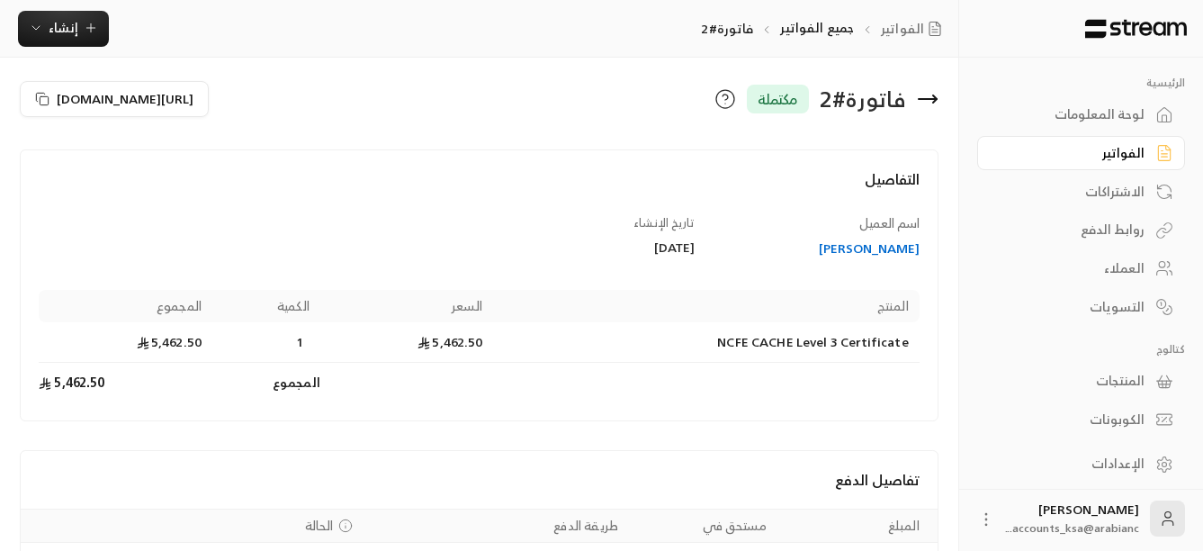
scroll to position [0, 0]
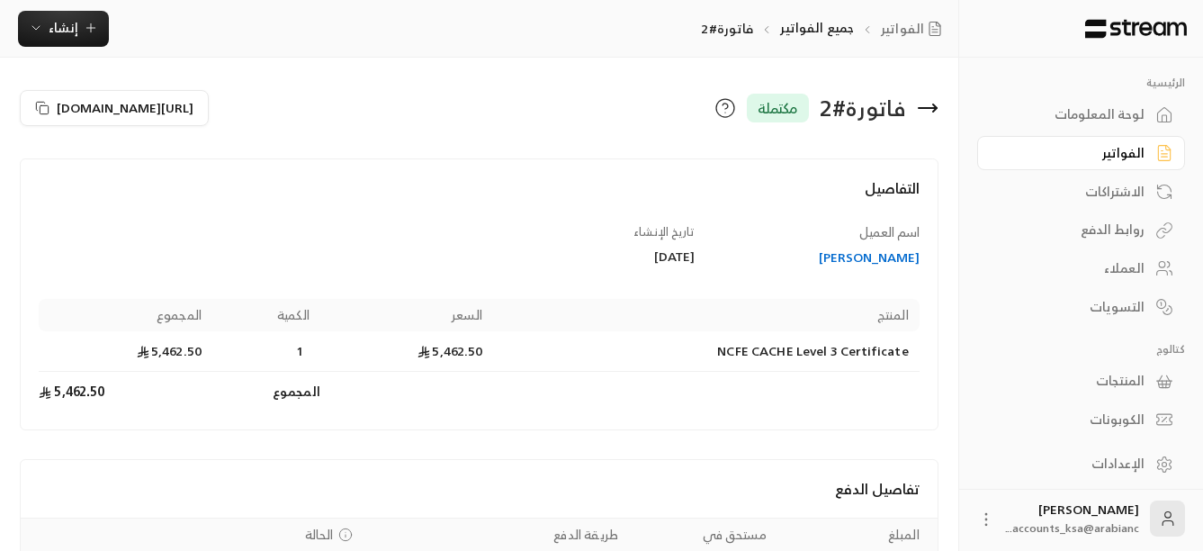
click at [929, 113] on icon at bounding box center [928, 108] width 22 height 22
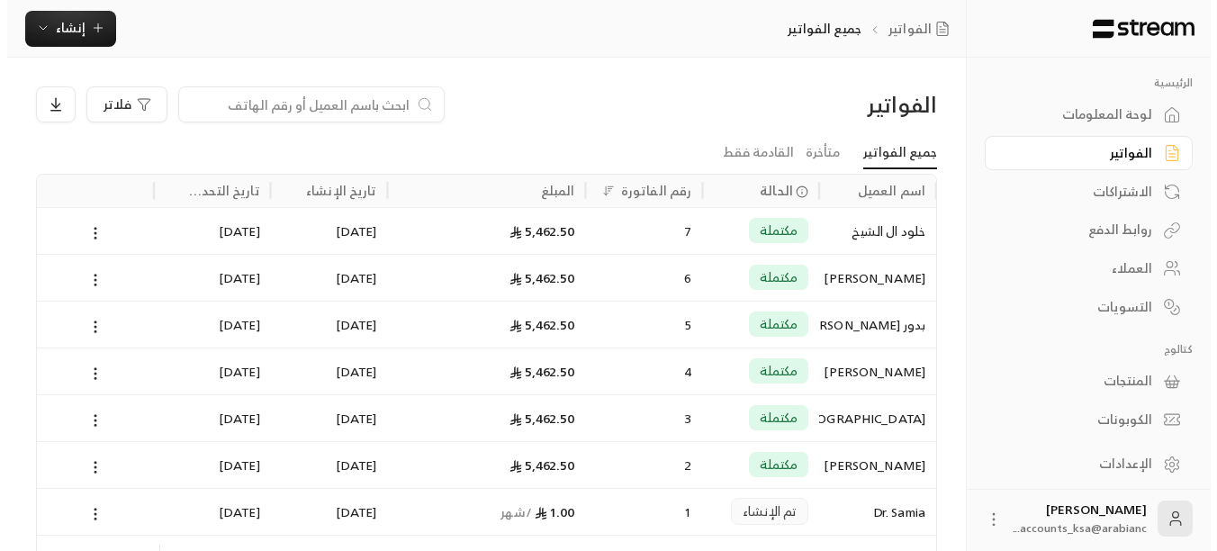
scroll to position [90, 0]
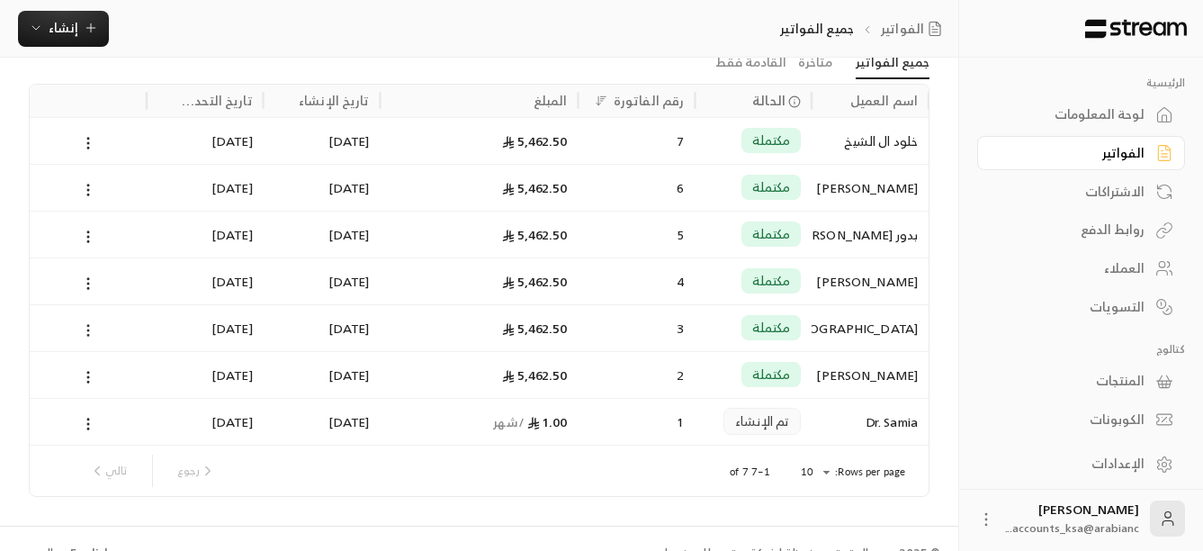
click at [85, 329] on icon at bounding box center [88, 330] width 16 height 16
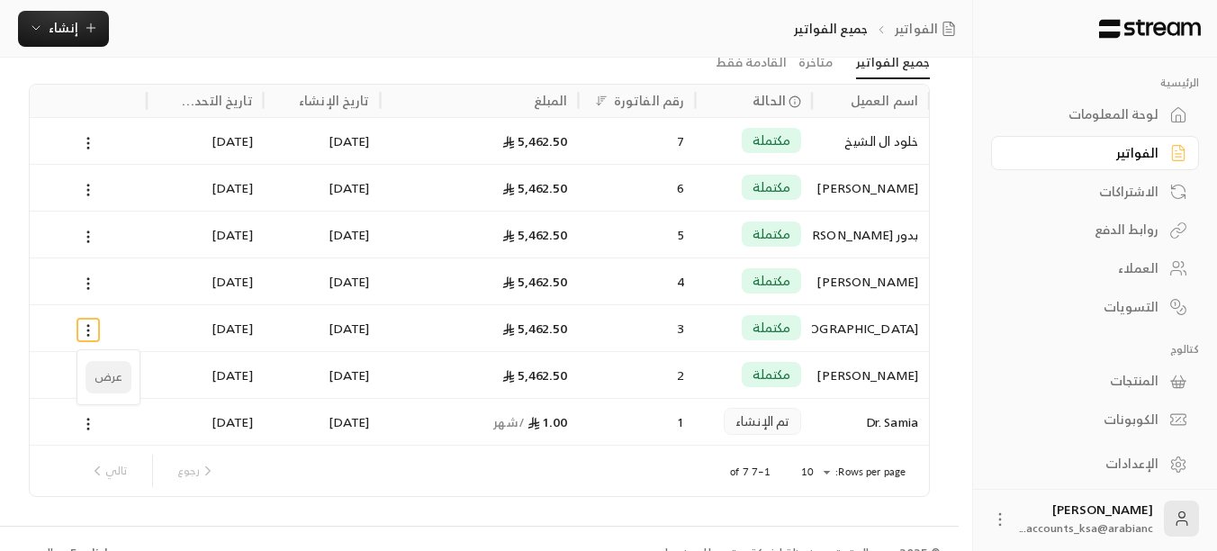
click at [97, 379] on li "عرض" at bounding box center [109, 377] width 46 height 32
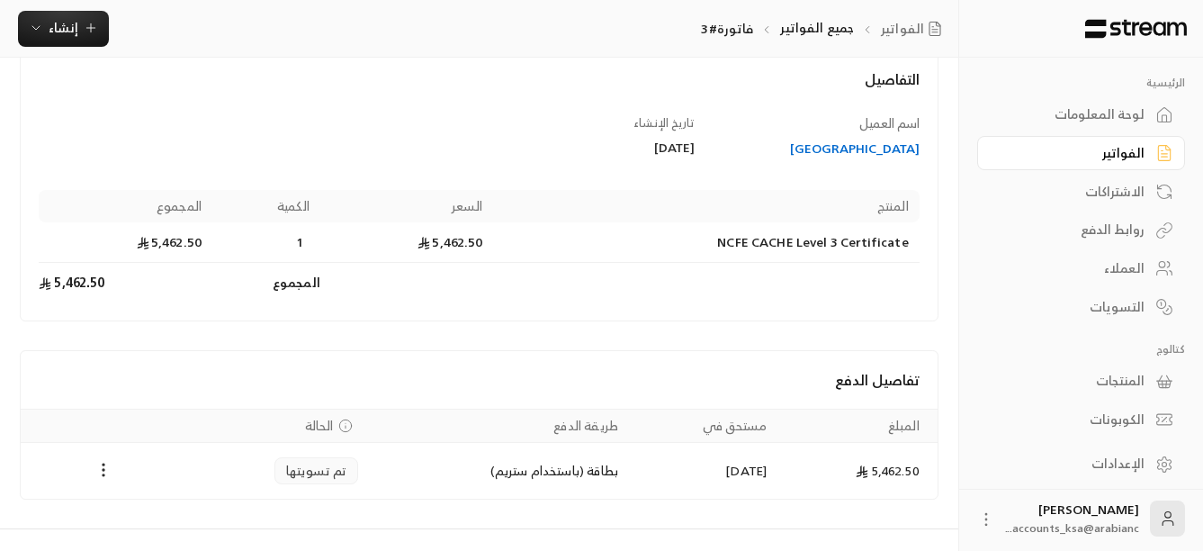
scroll to position [141, 0]
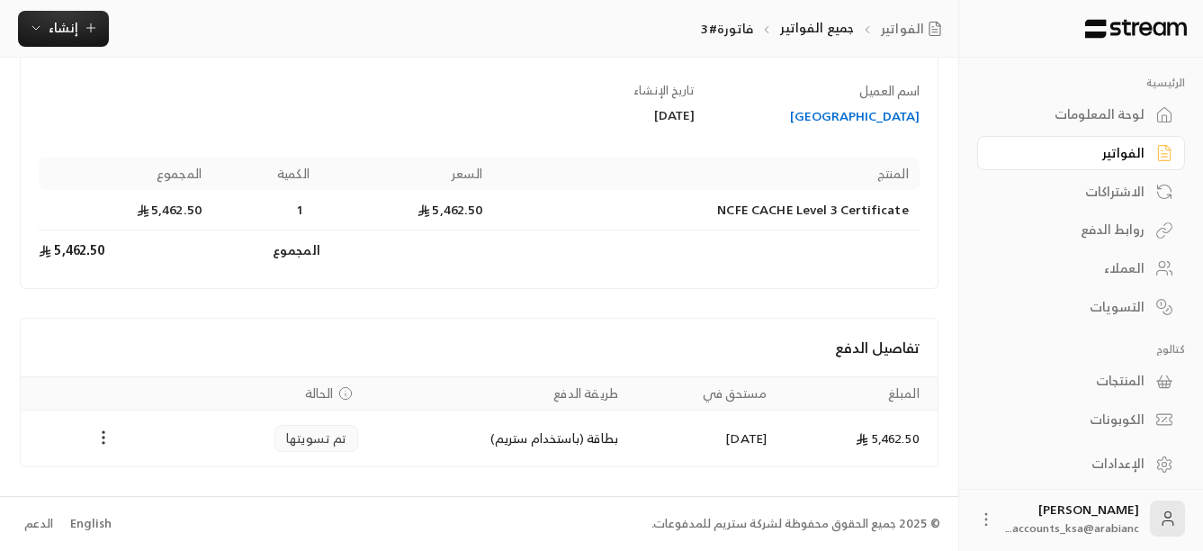
click at [103, 441] on icon "Payments" at bounding box center [104, 437] width 18 height 18
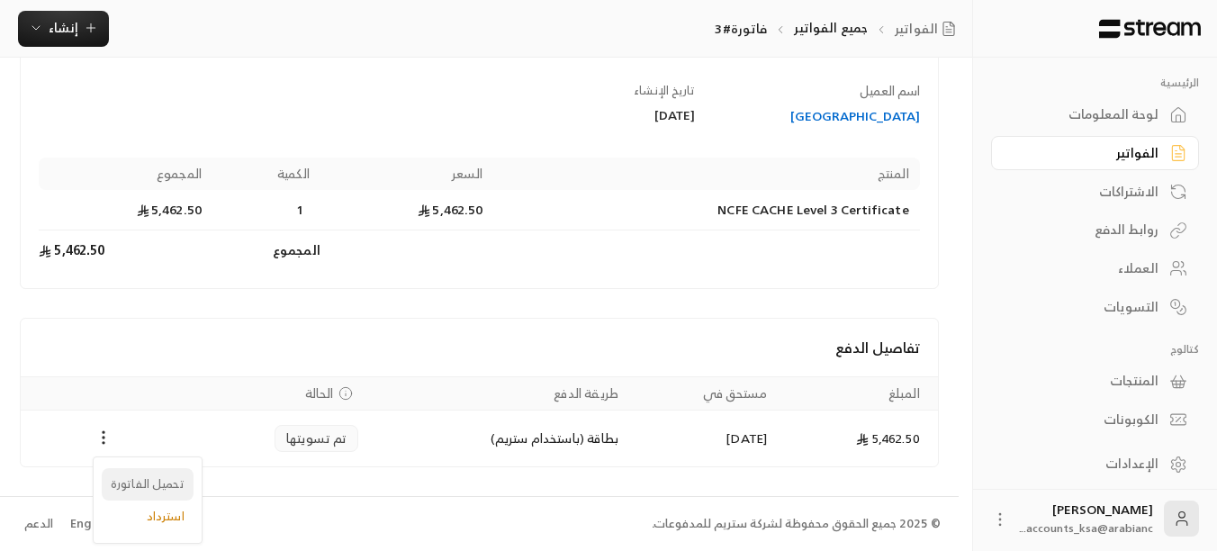
click at [126, 490] on li "تحميل الفاتورة" at bounding box center [148, 484] width 92 height 32
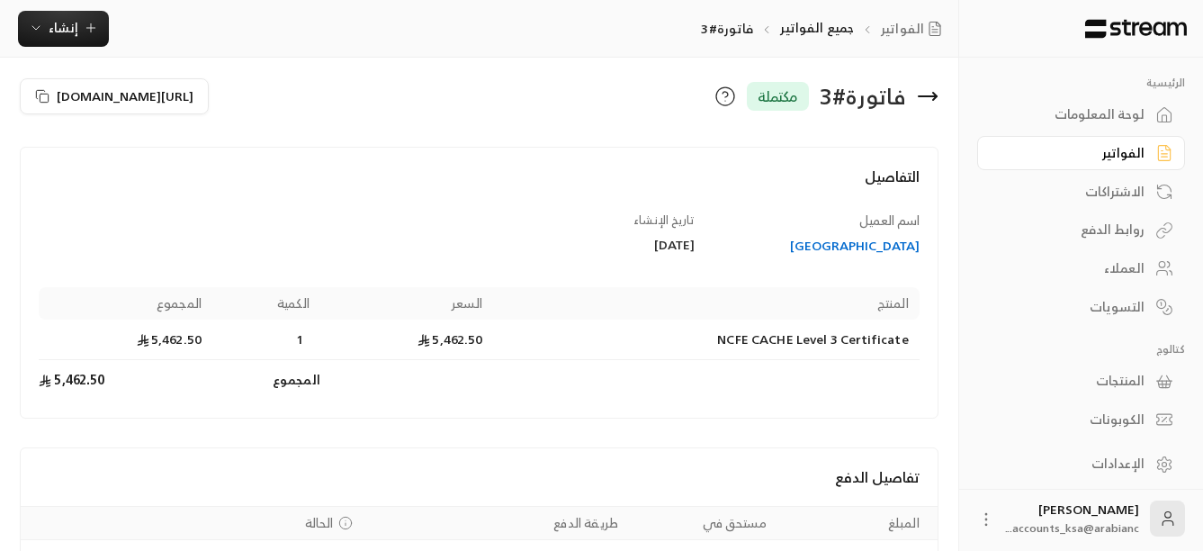
scroll to position [0, 0]
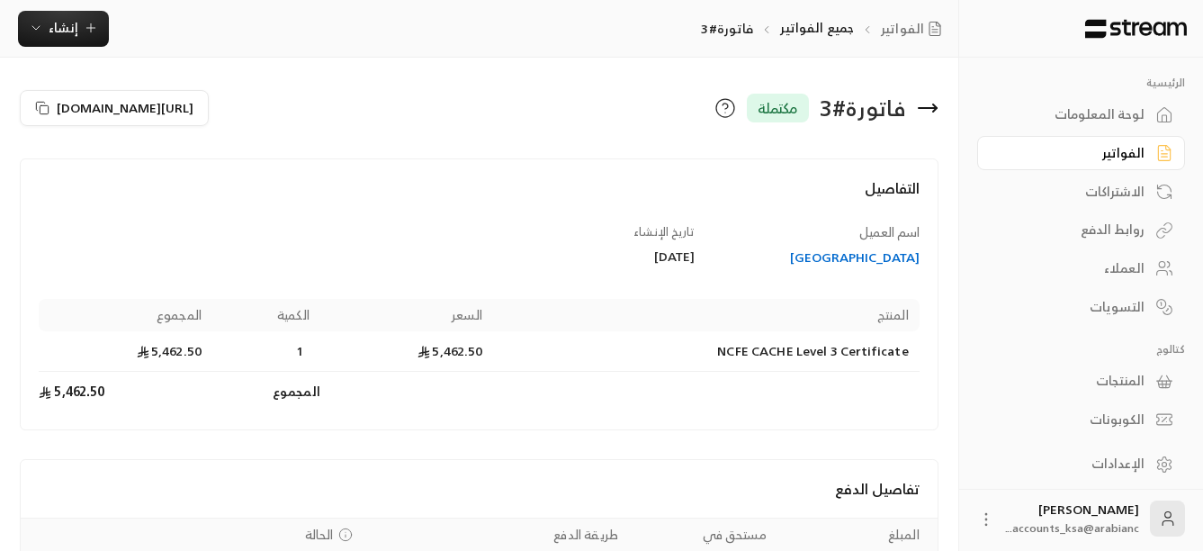
click at [925, 108] on icon at bounding box center [928, 108] width 18 height 0
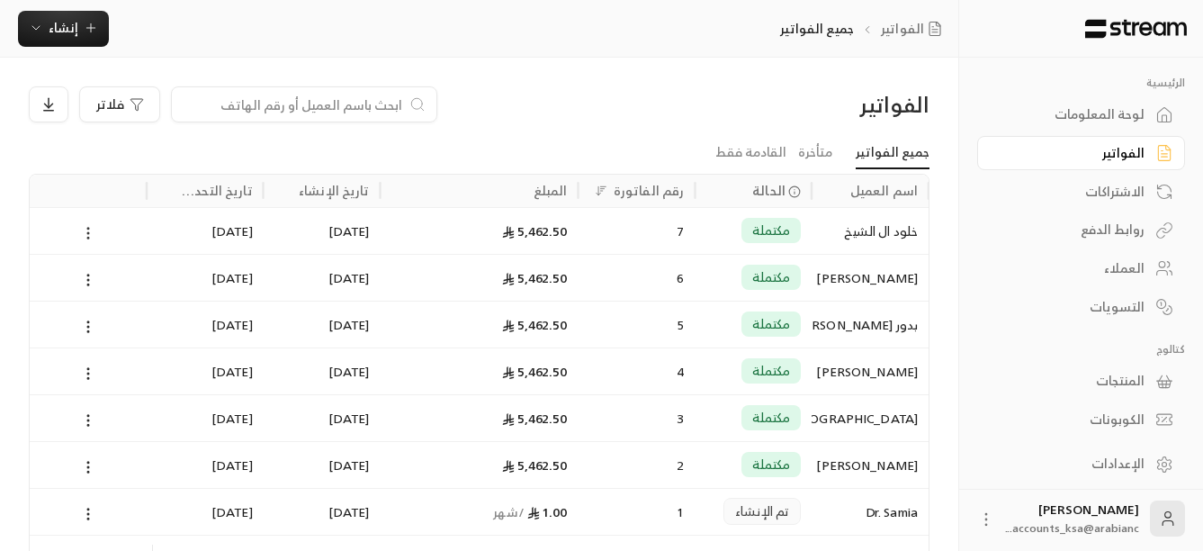
click at [93, 241] on button at bounding box center [88, 232] width 20 height 21
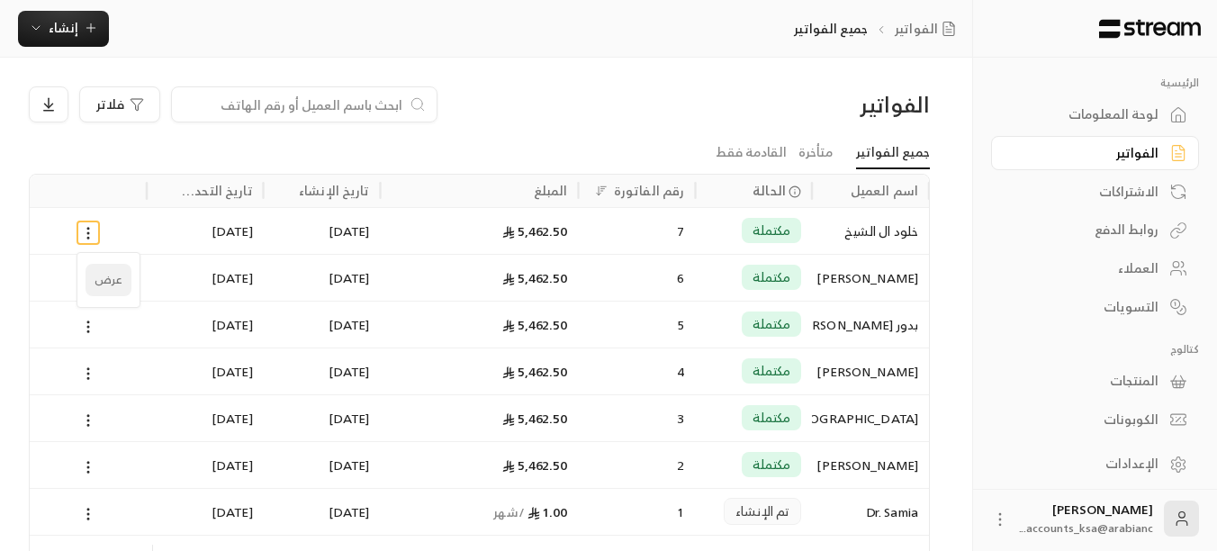
click at [105, 266] on li "عرض" at bounding box center [109, 280] width 46 height 32
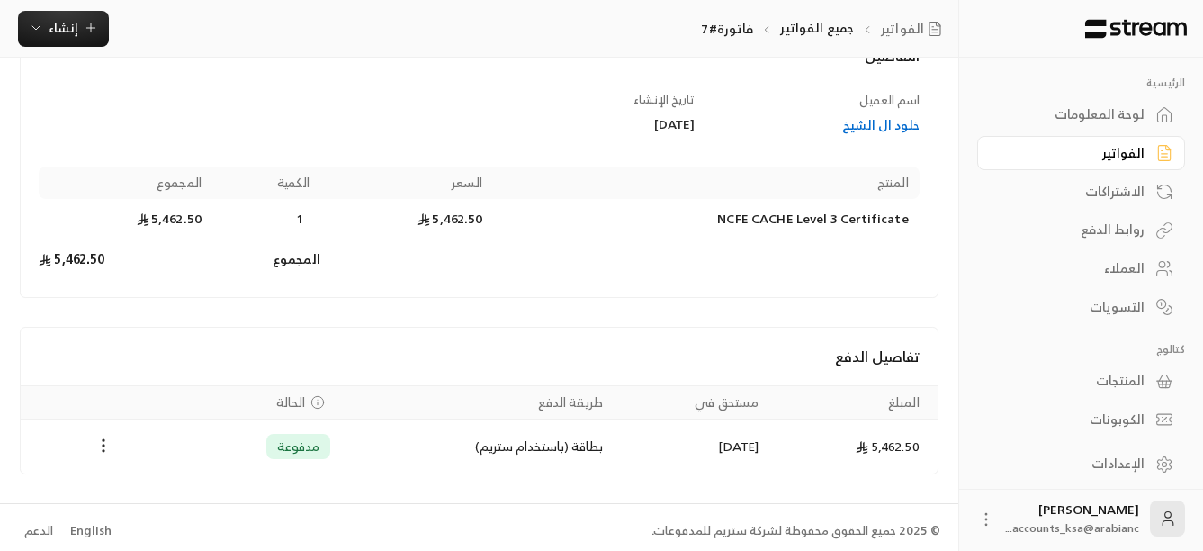
scroll to position [140, 0]
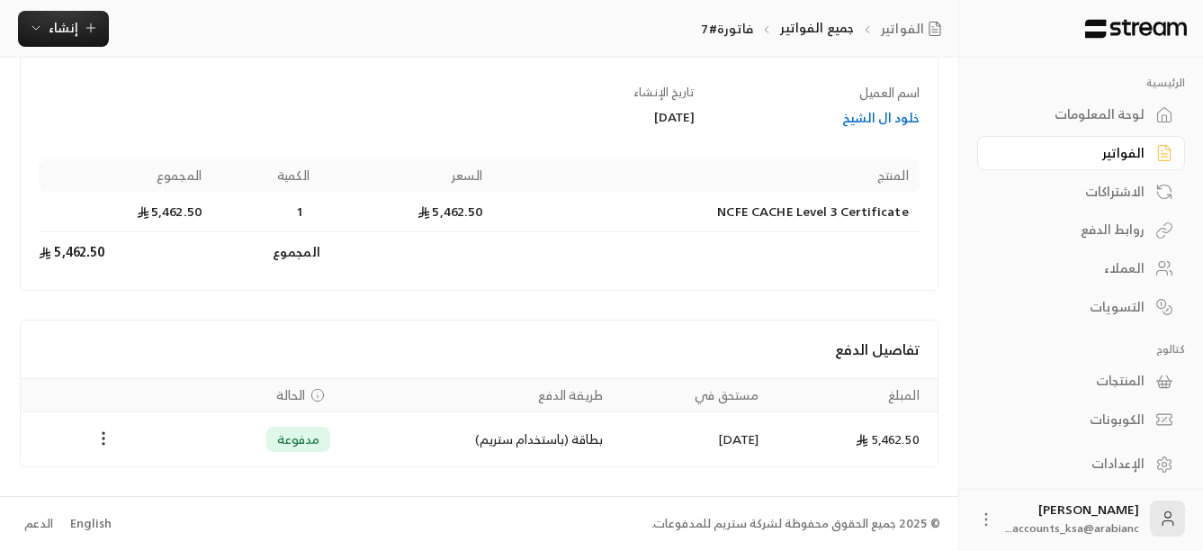
click at [106, 441] on icon "Payments" at bounding box center [104, 438] width 18 height 18
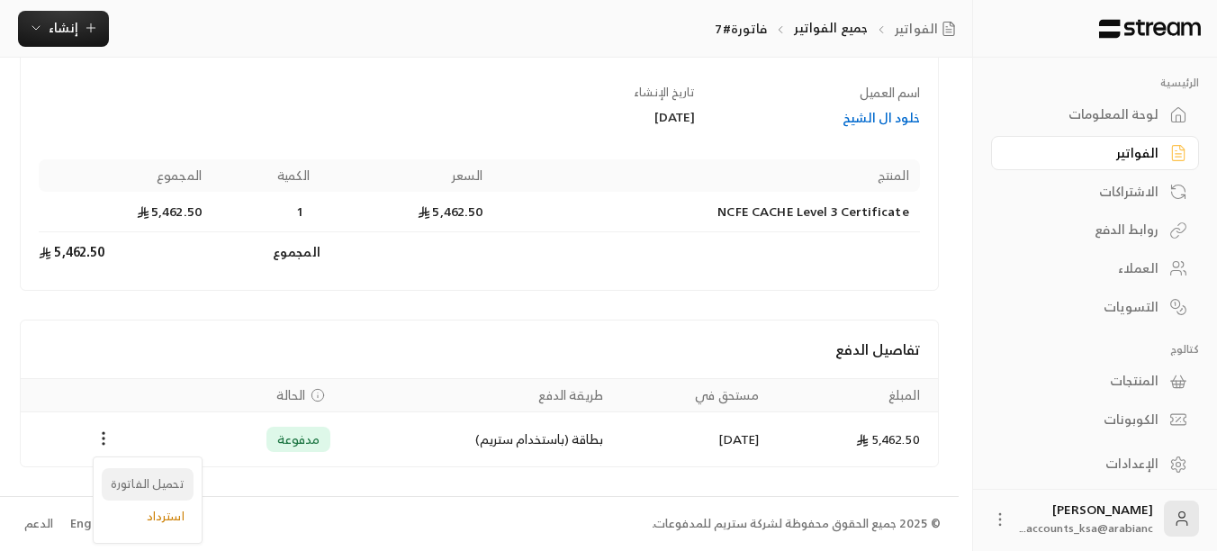
click at [137, 474] on li "تحميل الفاتورة" at bounding box center [148, 484] width 92 height 32
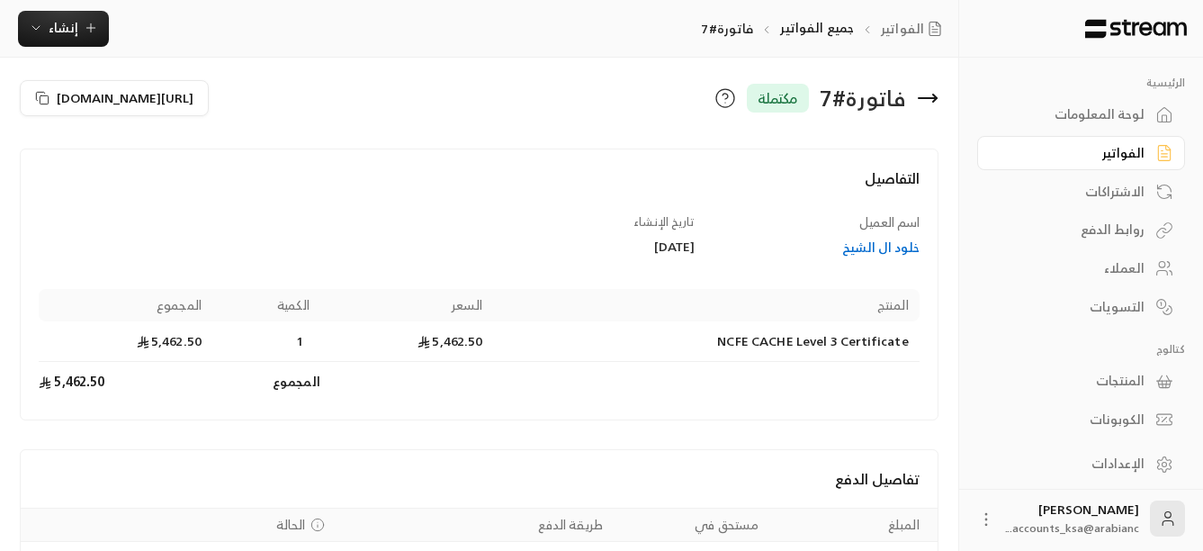
scroll to position [0, 0]
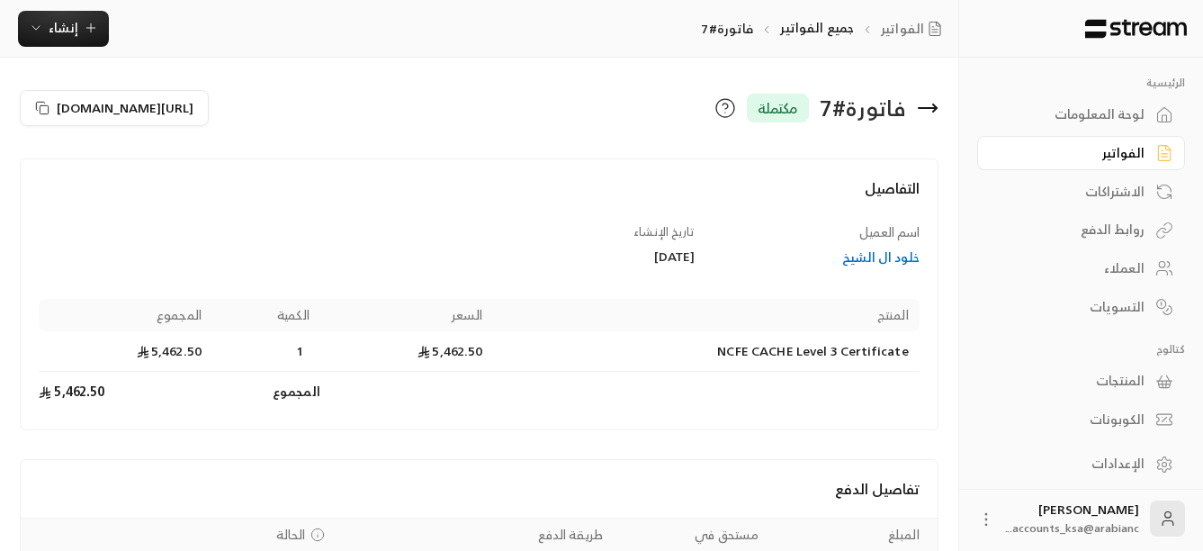
click at [924, 111] on icon at bounding box center [928, 108] width 22 height 22
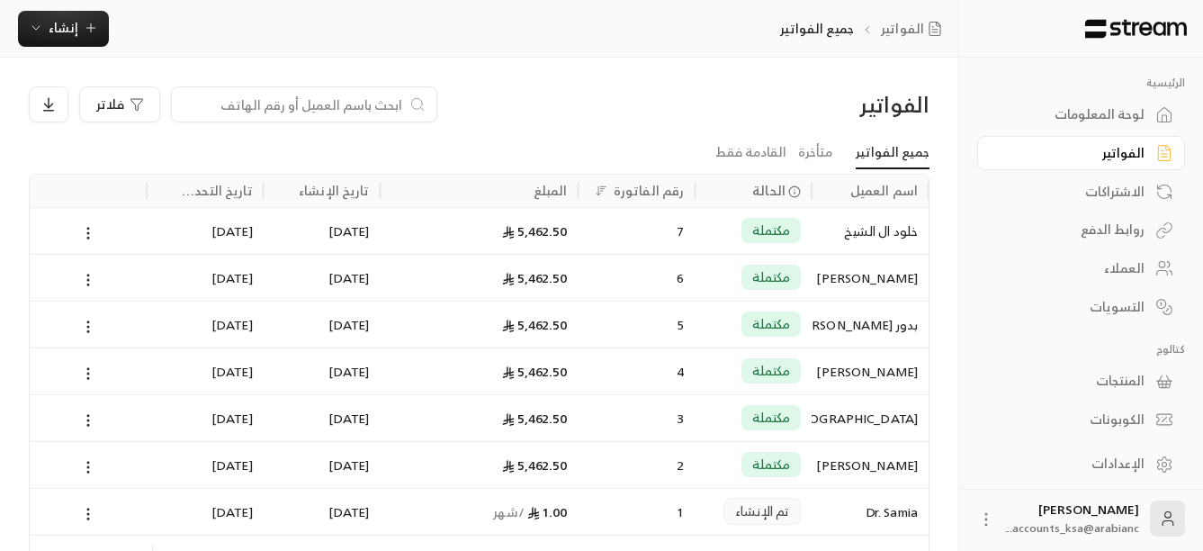
click at [873, 408] on div "[GEOGRAPHIC_DATA]" at bounding box center [870, 418] width 95 height 46
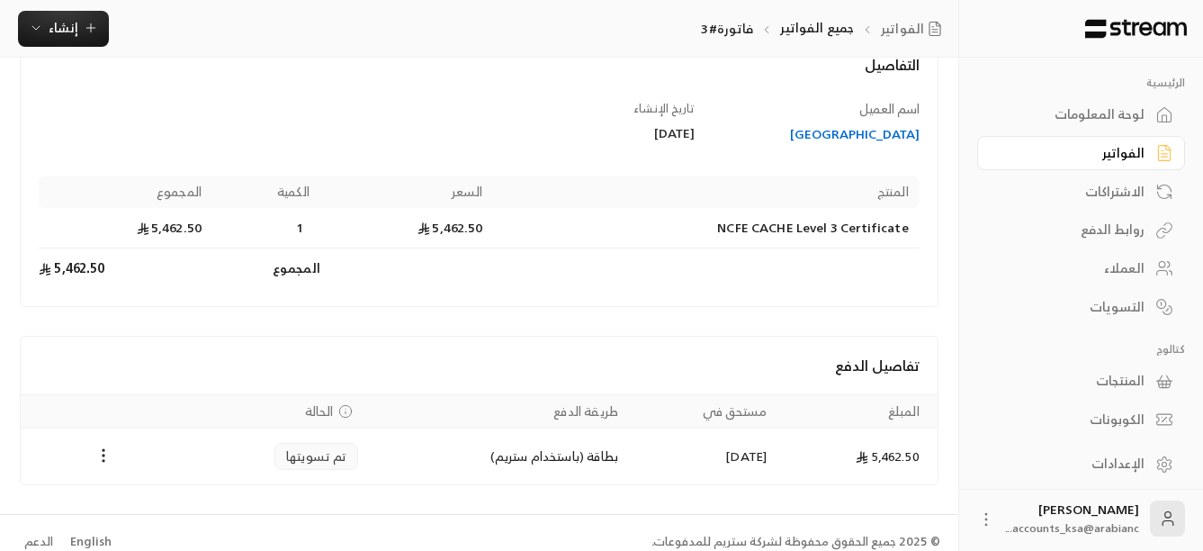
scroll to position [141, 0]
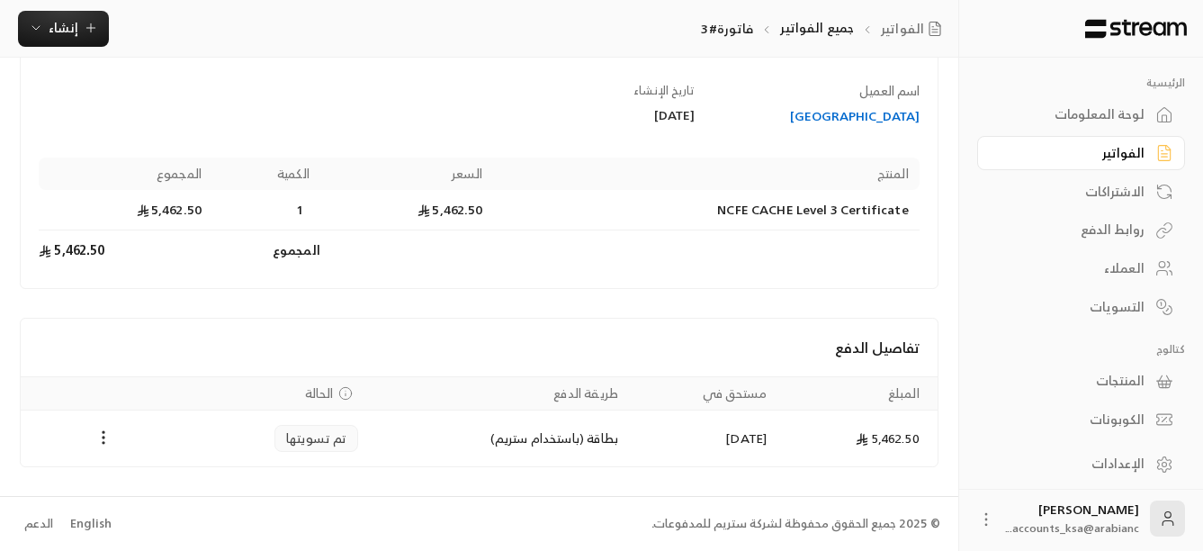
click at [861, 121] on div "[GEOGRAPHIC_DATA]" at bounding box center [816, 116] width 207 height 18
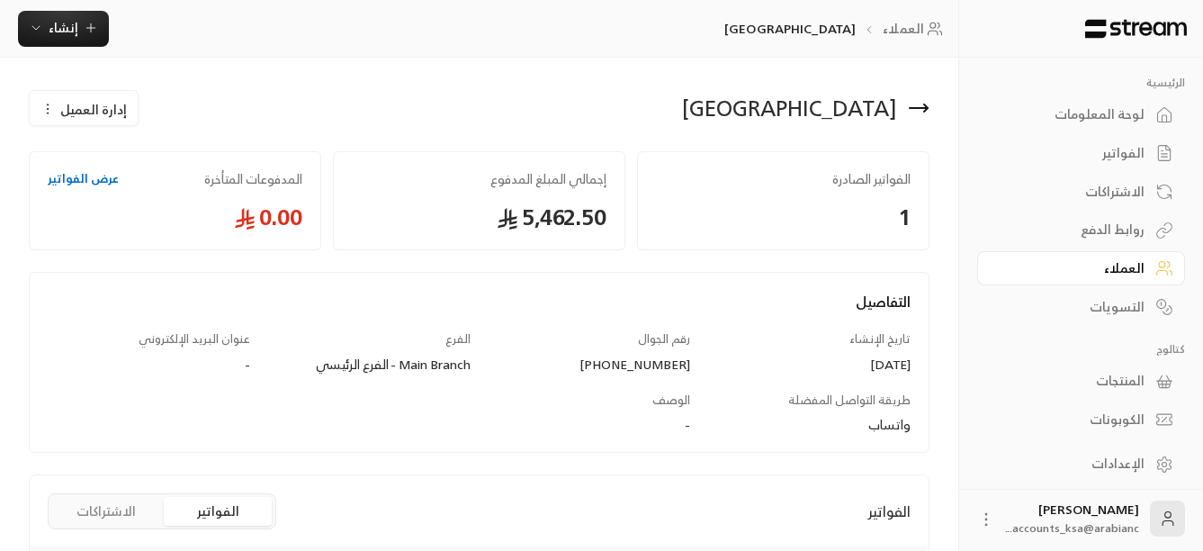
click at [43, 118] on div "إدارة العميل" at bounding box center [84, 109] width 86 height 19
click at [128, 155] on span "تعديل" at bounding box center [127, 161] width 33 height 14
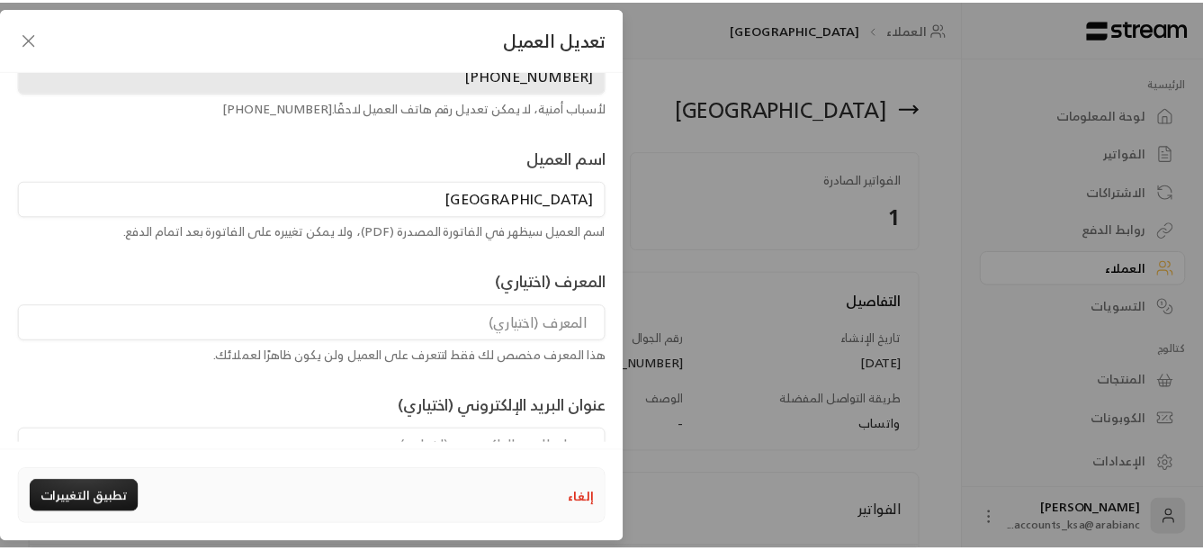
scroll to position [261, 0]
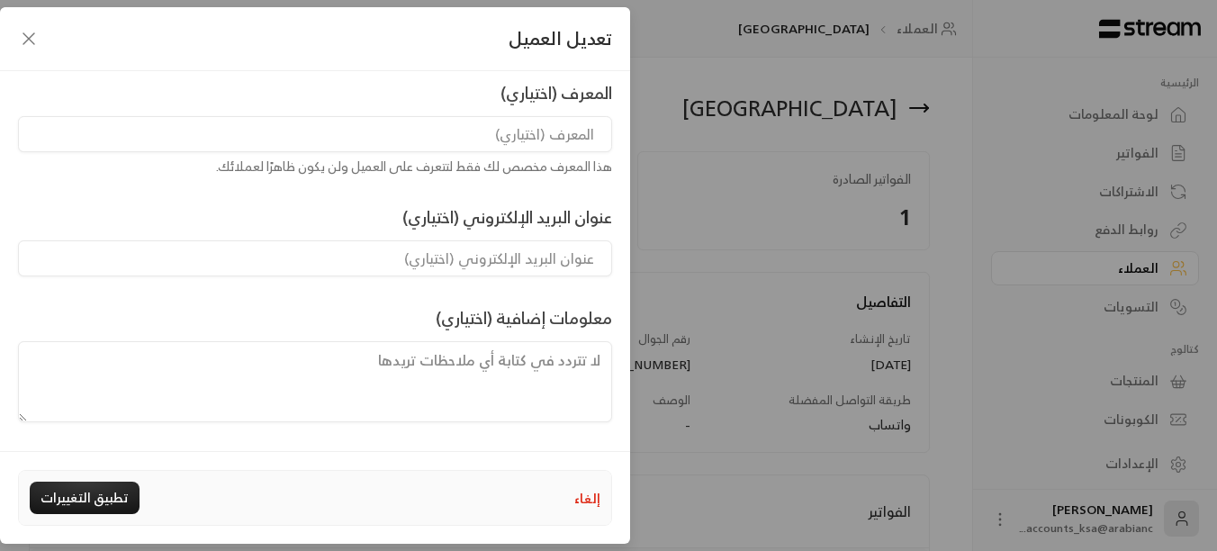
click at [32, 43] on icon "button" at bounding box center [29, 39] width 22 height 22
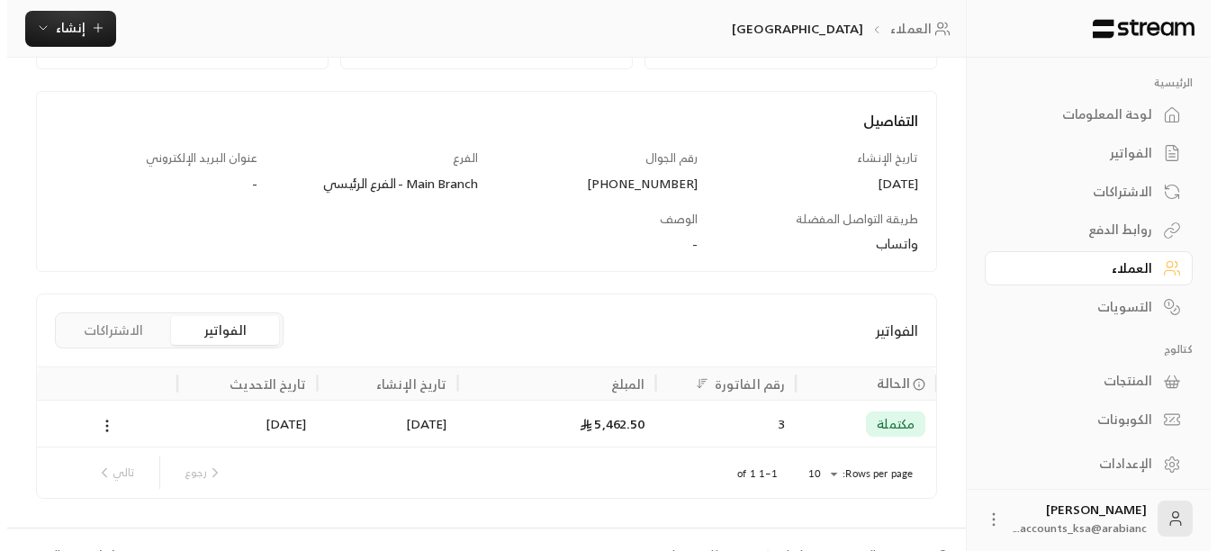
scroll to position [212, 0]
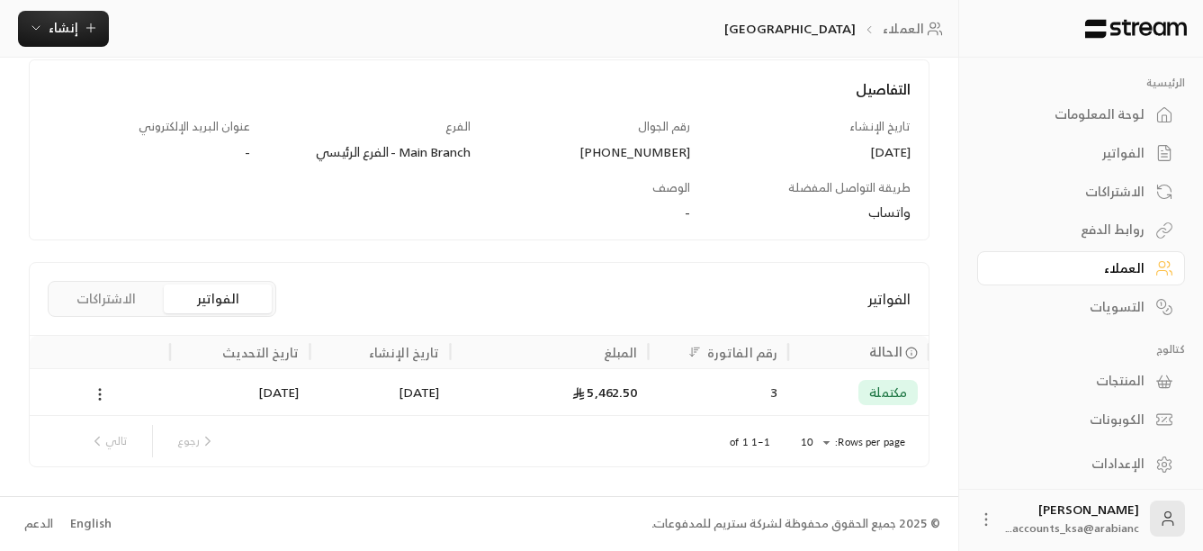
click at [102, 389] on icon at bounding box center [100, 394] width 16 height 16
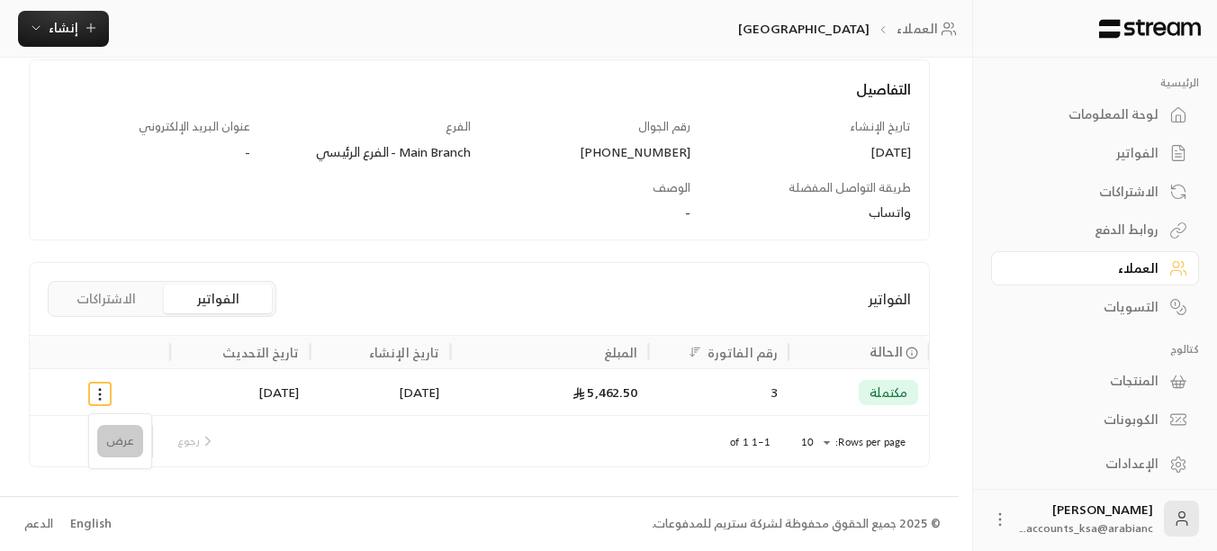
click at [106, 449] on li "عرض" at bounding box center [120, 441] width 46 height 32
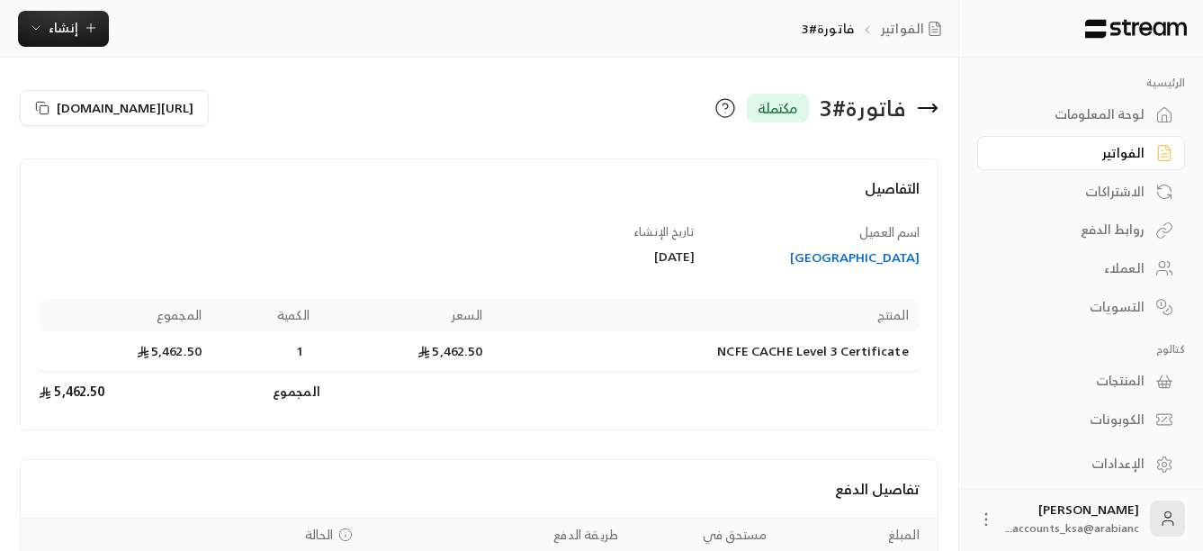
click at [721, 116] on icon at bounding box center [726, 108] width 22 height 22
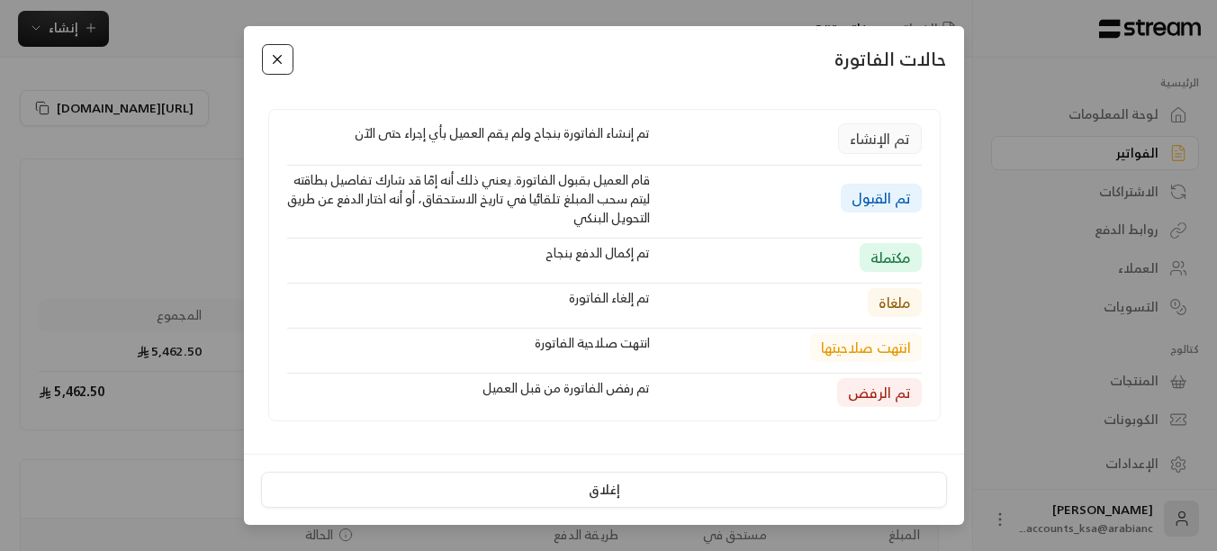
click at [283, 68] on button "Close" at bounding box center [278, 60] width 32 height 32
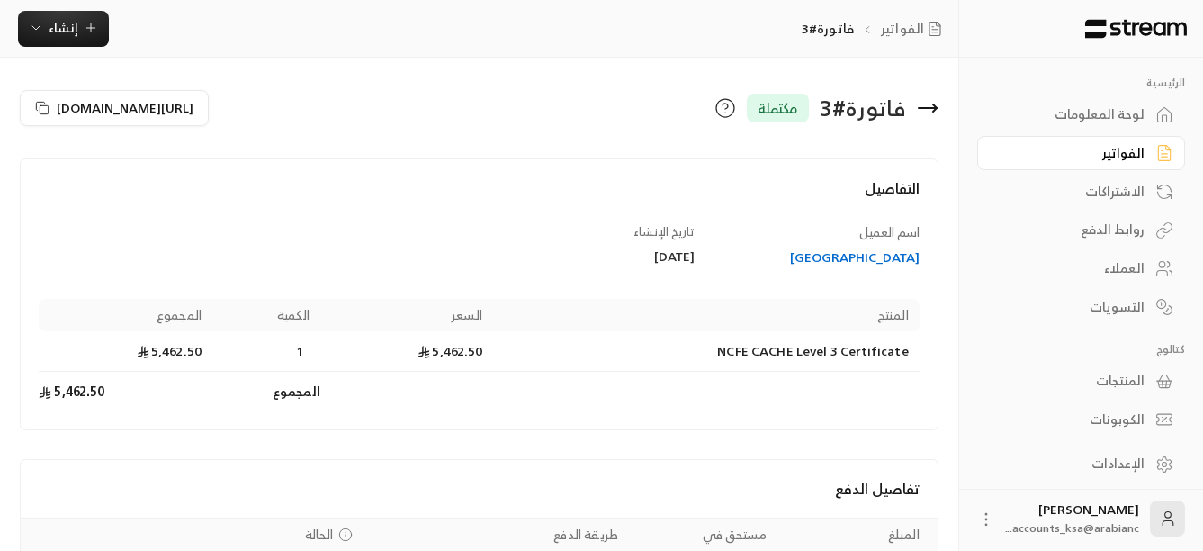
click at [917, 108] on icon at bounding box center [928, 108] width 22 height 22
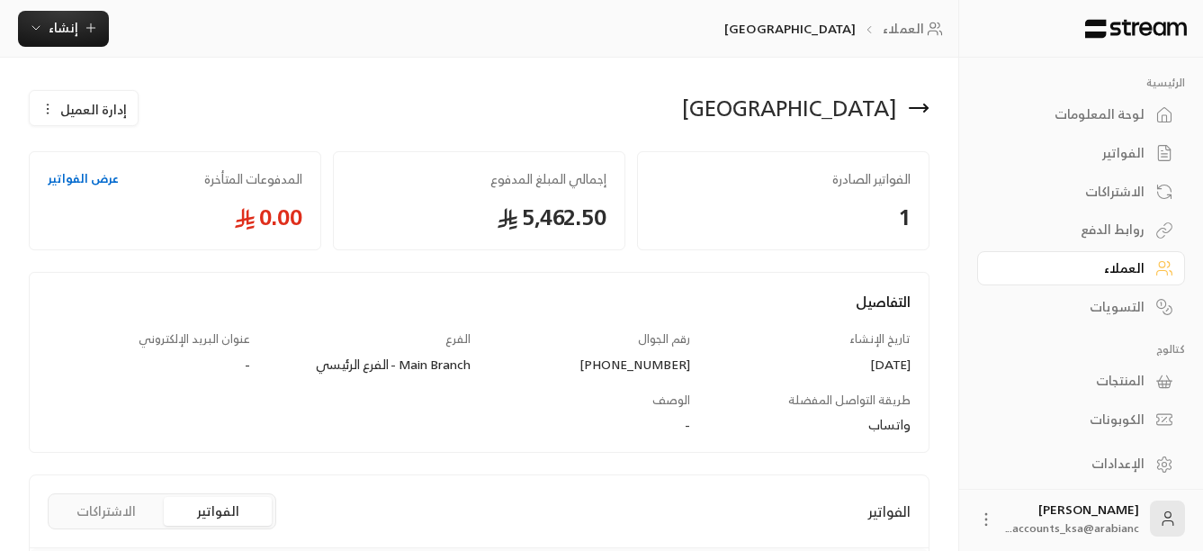
click at [919, 100] on icon at bounding box center [919, 108] width 22 height 22
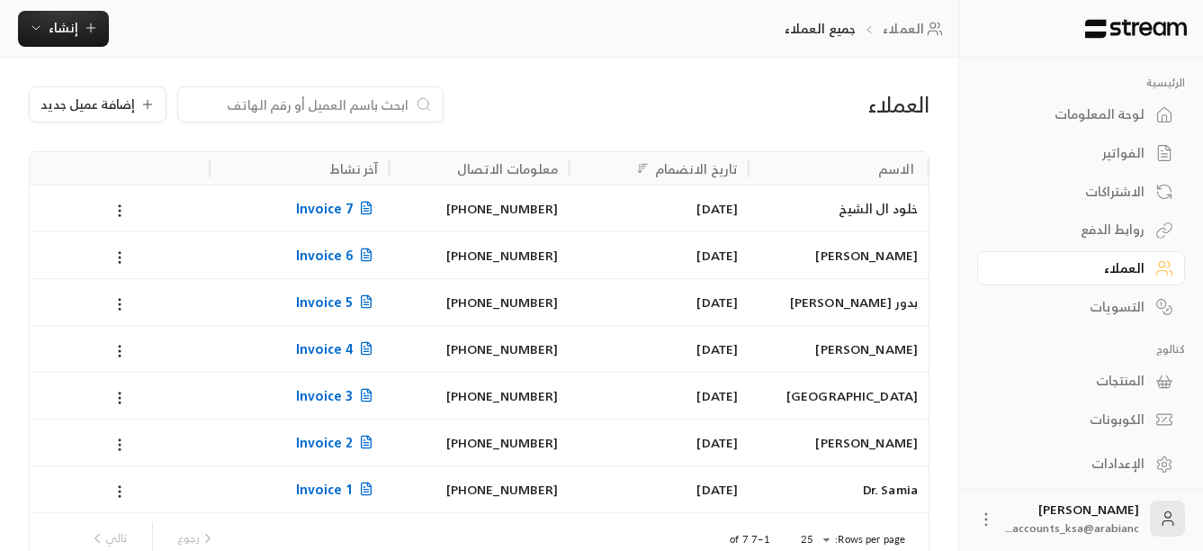
click at [868, 390] on div "[GEOGRAPHIC_DATA]" at bounding box center [839, 396] width 158 height 46
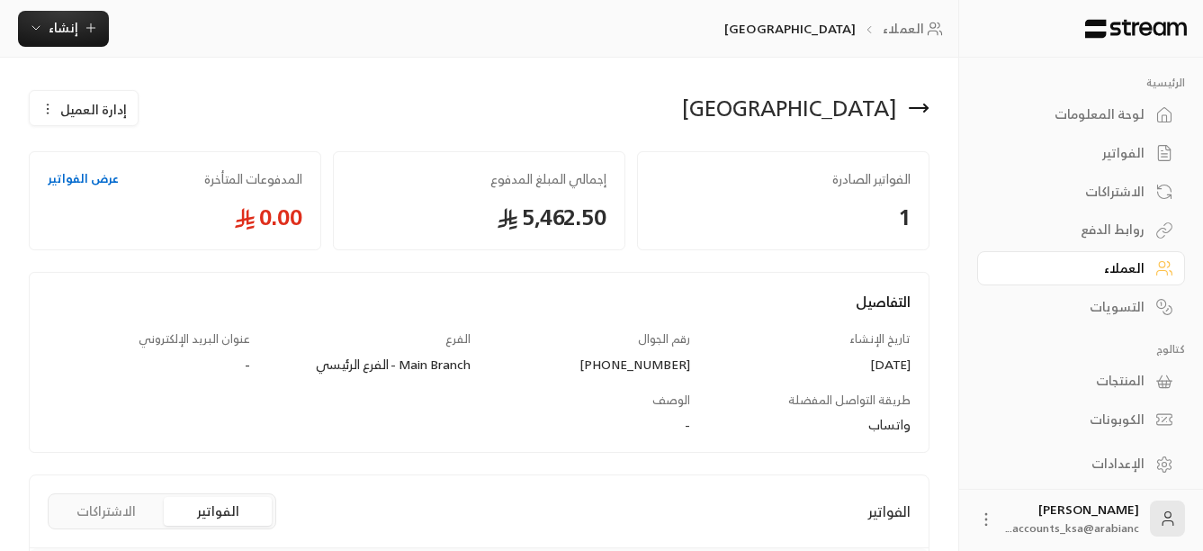
click at [41, 103] on icon "button" at bounding box center [48, 109] width 14 height 14
click at [125, 148] on link "تعديل" at bounding box center [97, 162] width 112 height 32
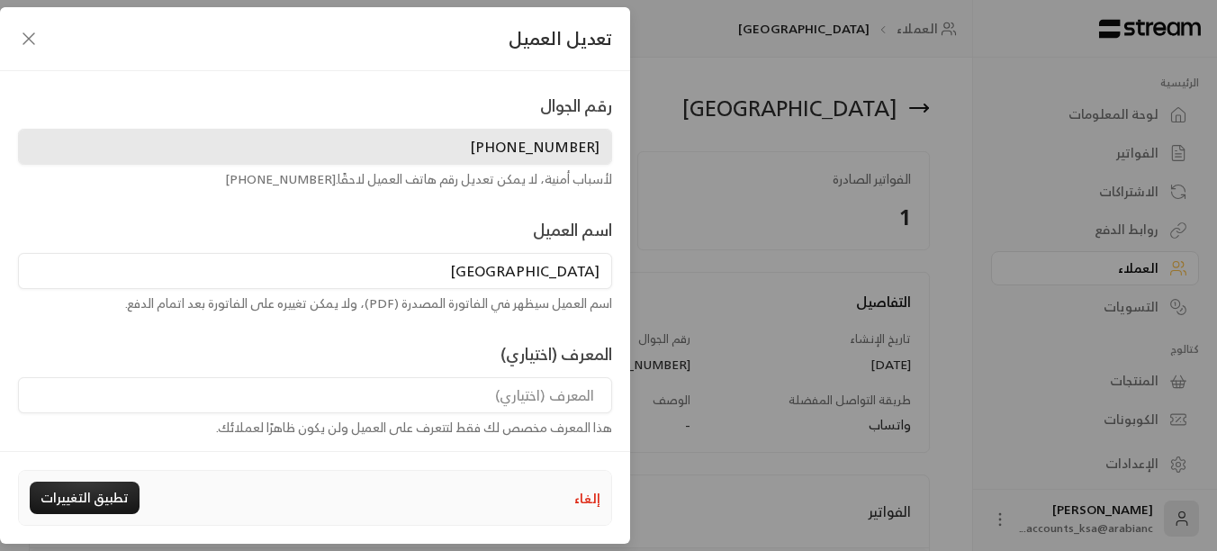
click at [527, 396] on input at bounding box center [315, 395] width 594 height 36
type input ","
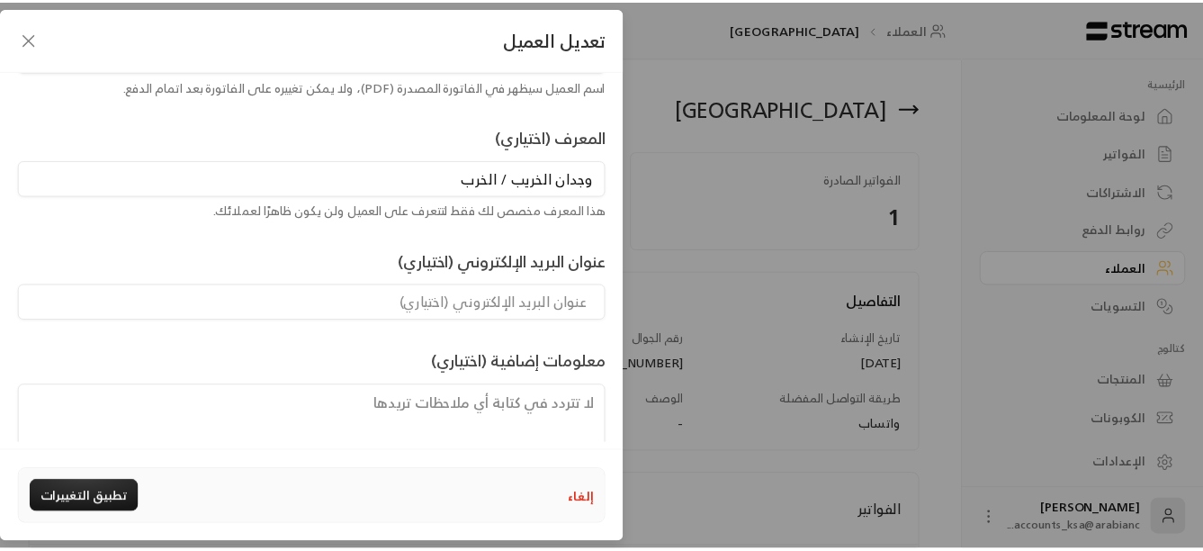
scroll to position [261, 0]
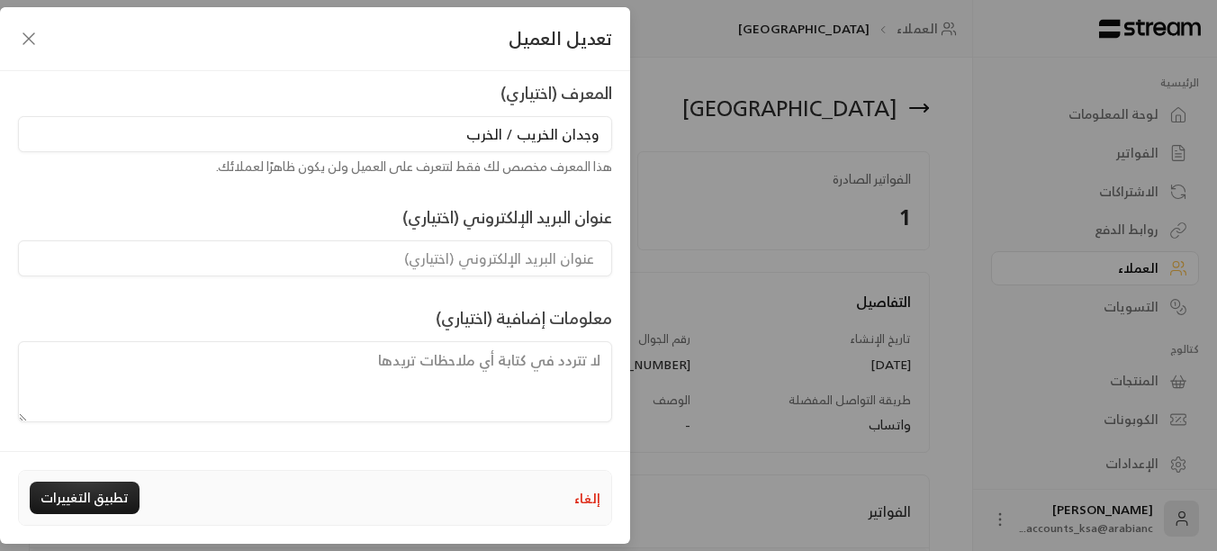
type input "وجدان الخريب / الخرب"
click at [579, 360] on textarea at bounding box center [315, 381] width 594 height 81
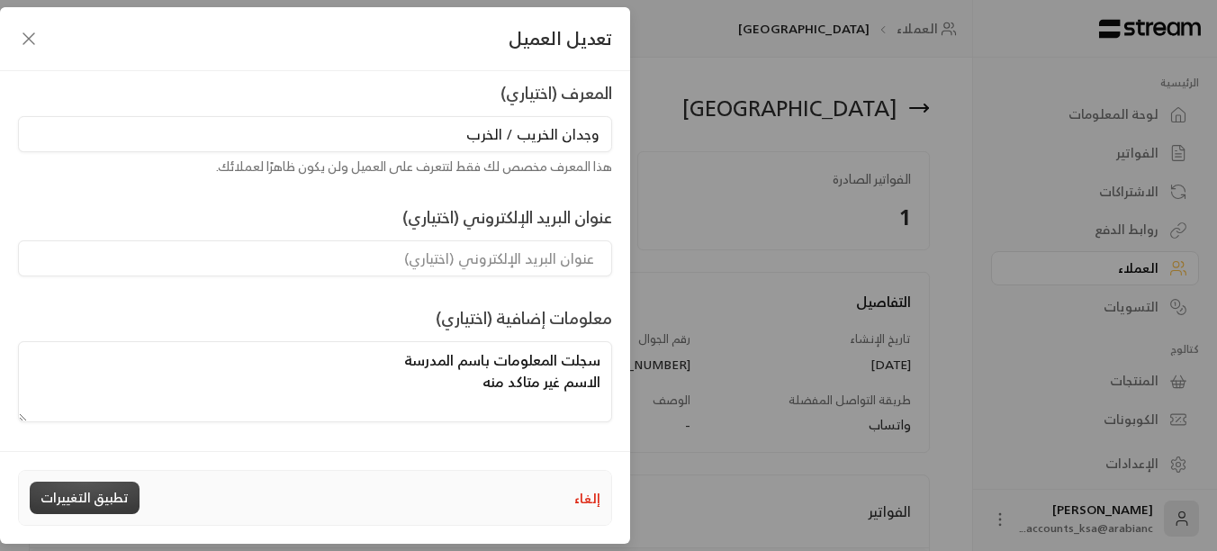
type textarea "سجلت المعلومات باسم المدرسة الاسم غير متاكد منه"
click at [104, 485] on button "تطبيق التغييرات" at bounding box center [85, 498] width 110 height 32
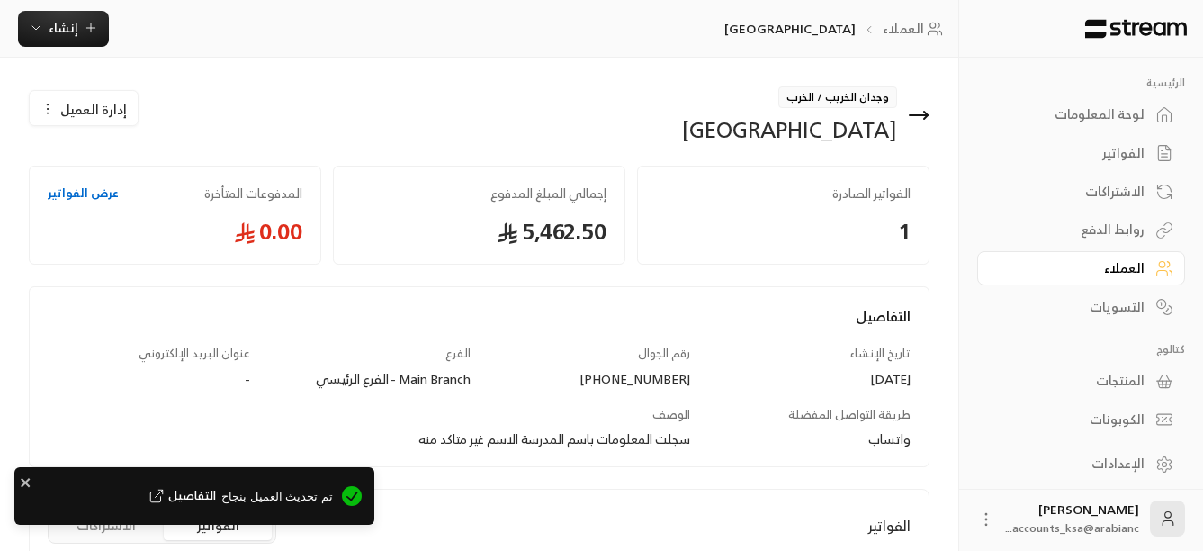
click at [920, 115] on icon at bounding box center [919, 115] width 18 height 0
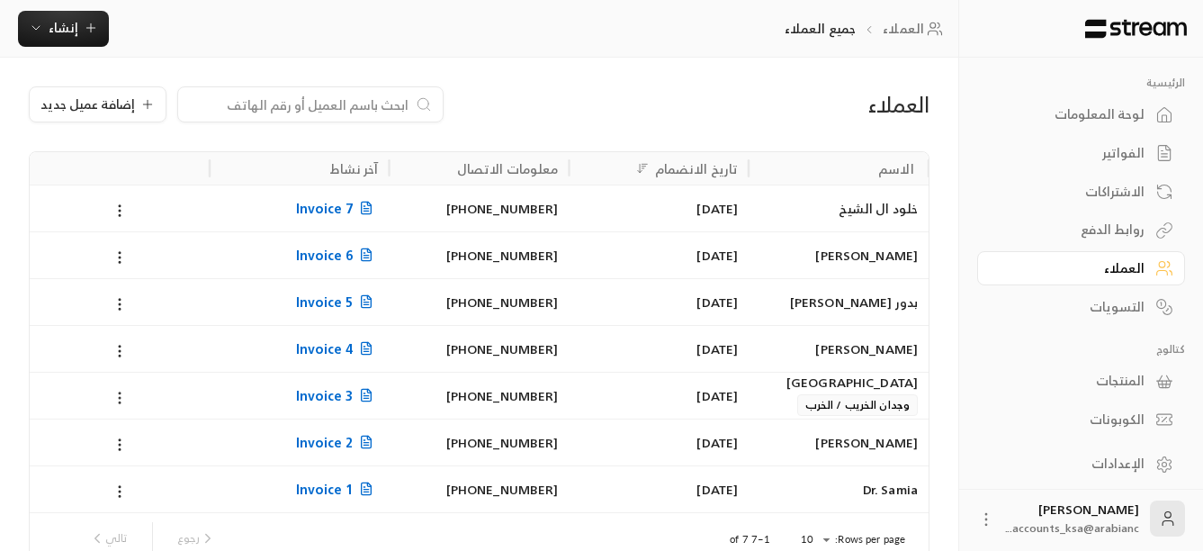
click at [124, 395] on icon at bounding box center [120, 398] width 16 height 16
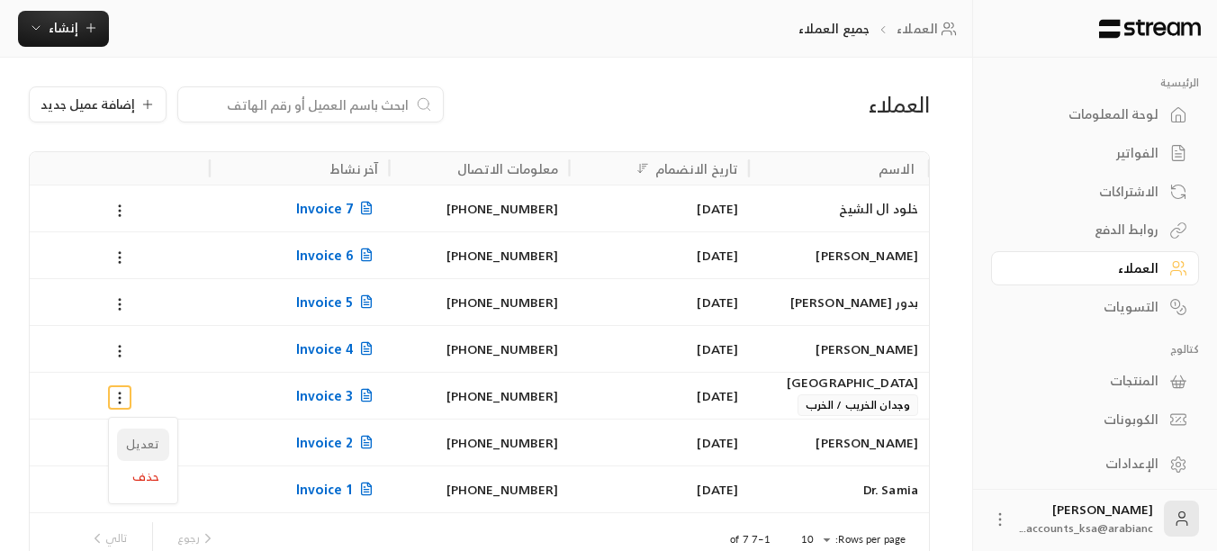
click at [130, 447] on li "تعديل" at bounding box center [143, 444] width 52 height 32
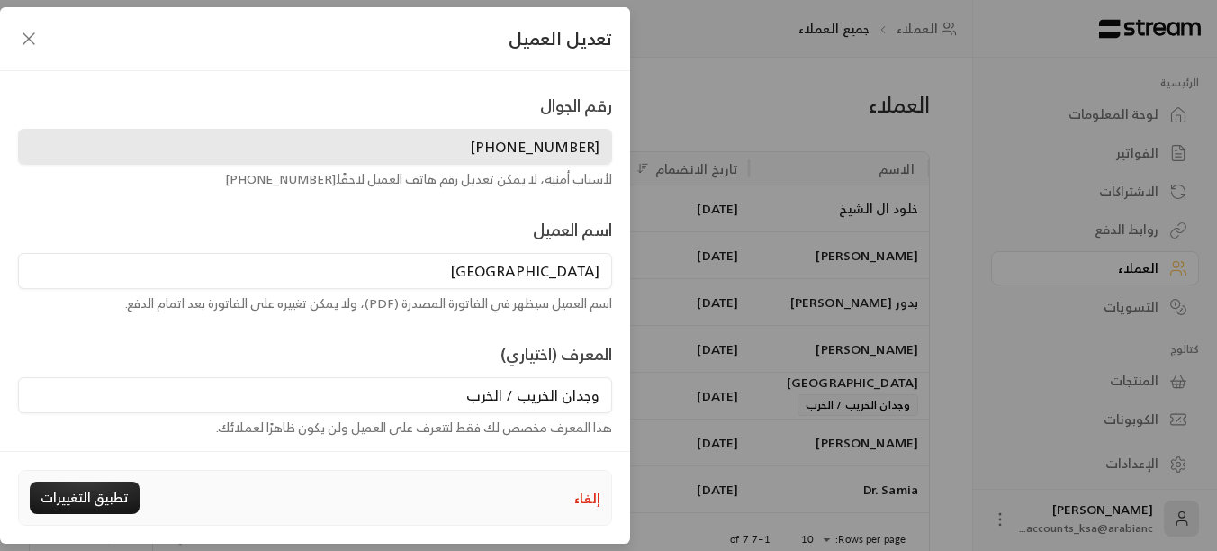
click at [31, 42] on icon "button" at bounding box center [29, 39] width 22 height 22
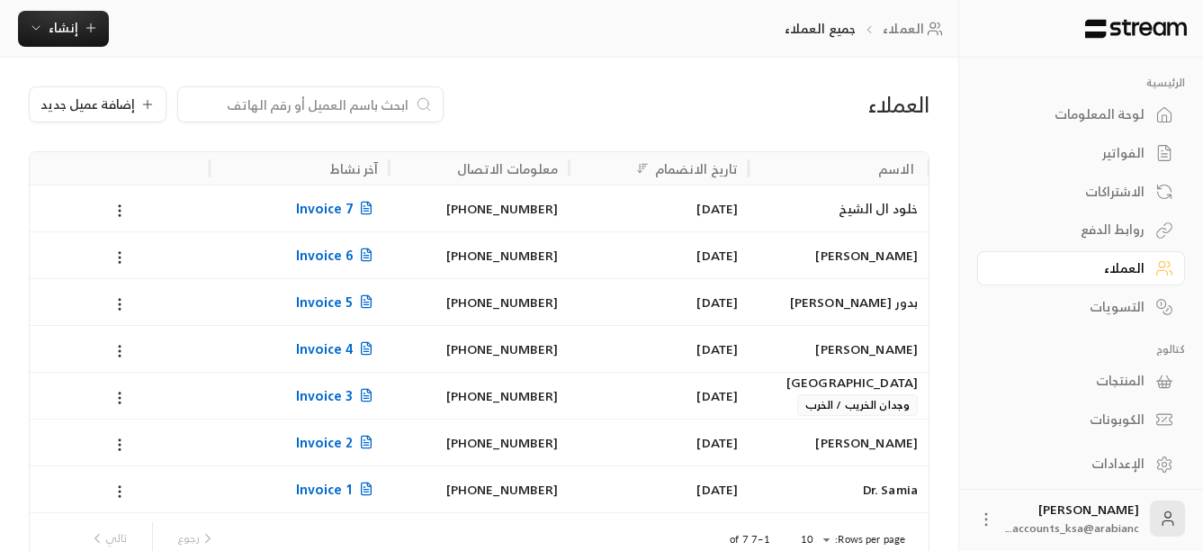
click at [1108, 152] on div "الفواتير" at bounding box center [1072, 153] width 145 height 18
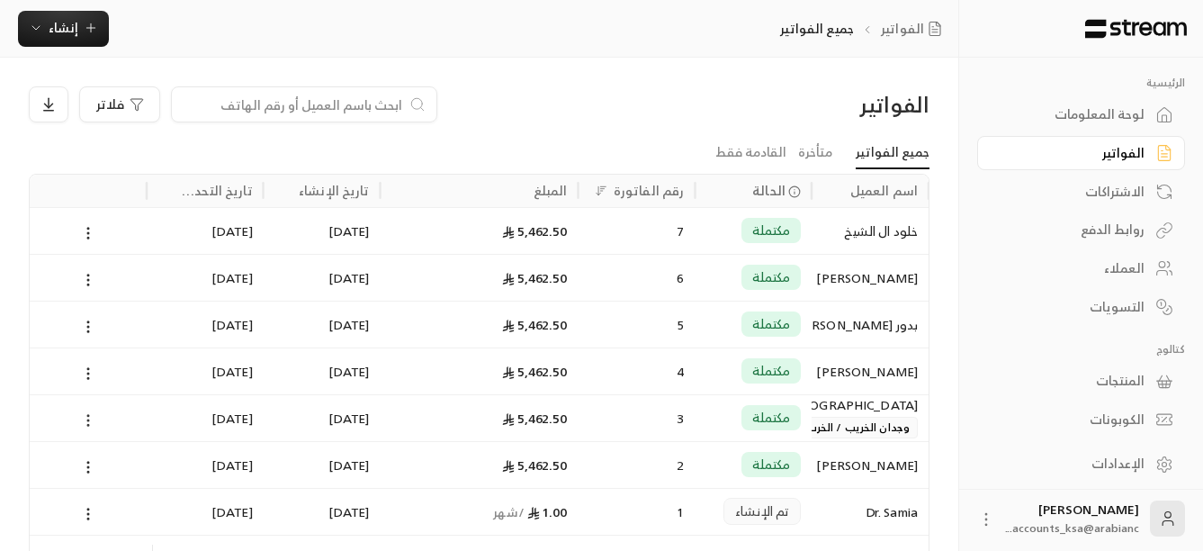
click at [87, 410] on button at bounding box center [88, 420] width 20 height 21
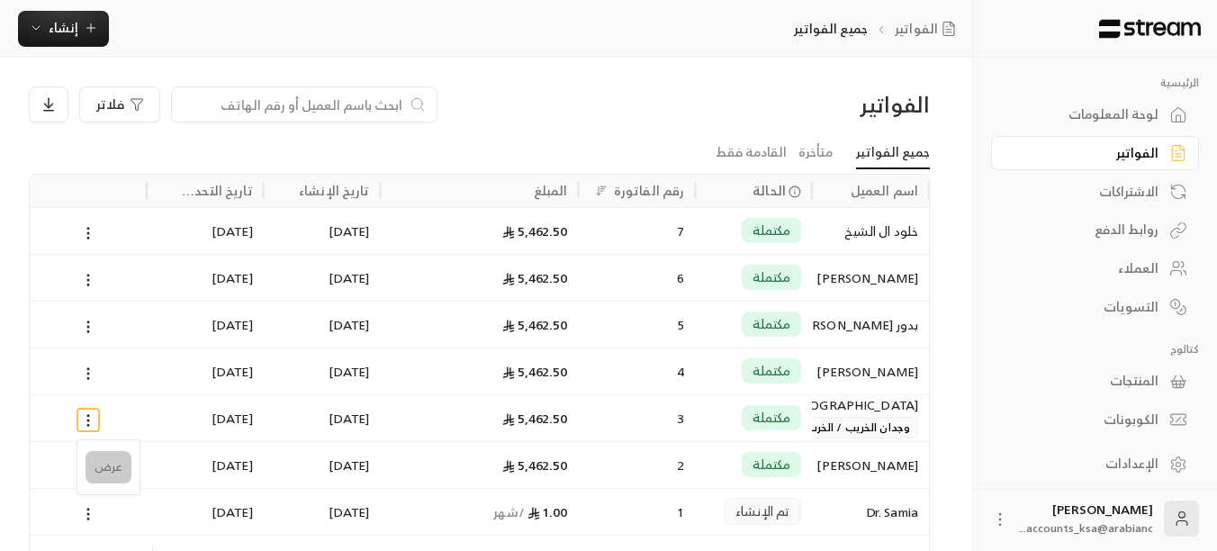
click at [94, 478] on li "عرض" at bounding box center [109, 467] width 46 height 32
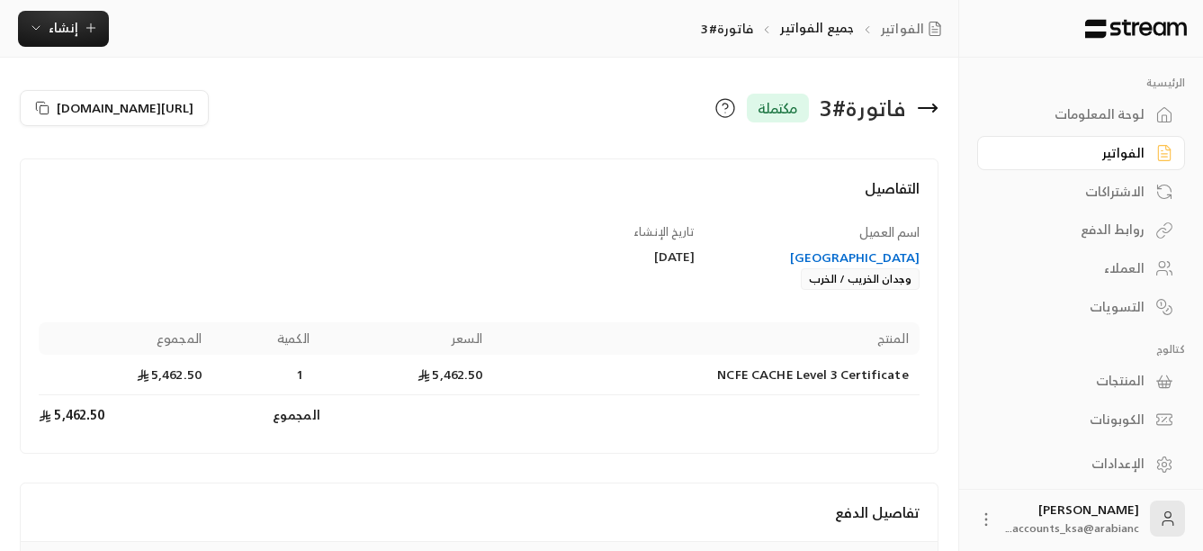
click at [929, 111] on icon at bounding box center [928, 108] width 22 height 22
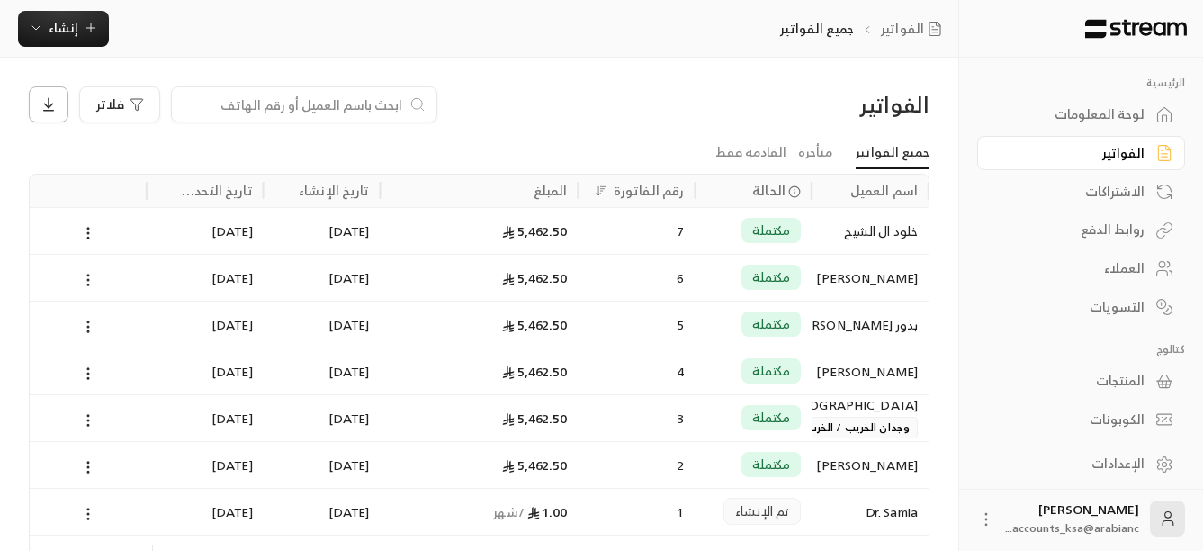
click at [52, 108] on icon at bounding box center [49, 104] width 16 height 16
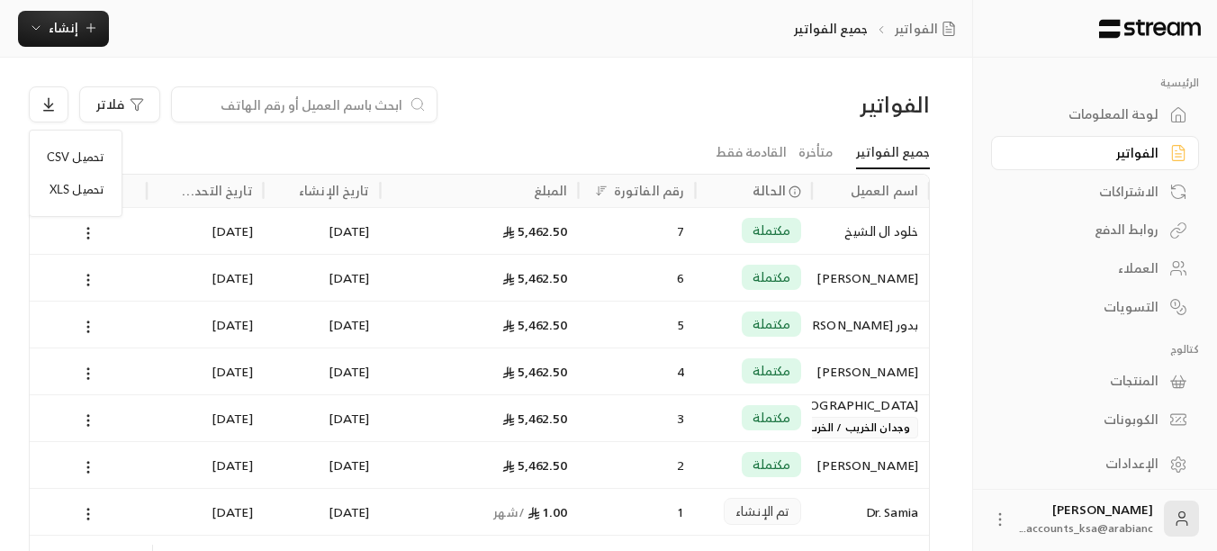
click at [68, 189] on li "تحميل XLS" at bounding box center [76, 190] width 76 height 32
